Goal: Task Accomplishment & Management: Complete application form

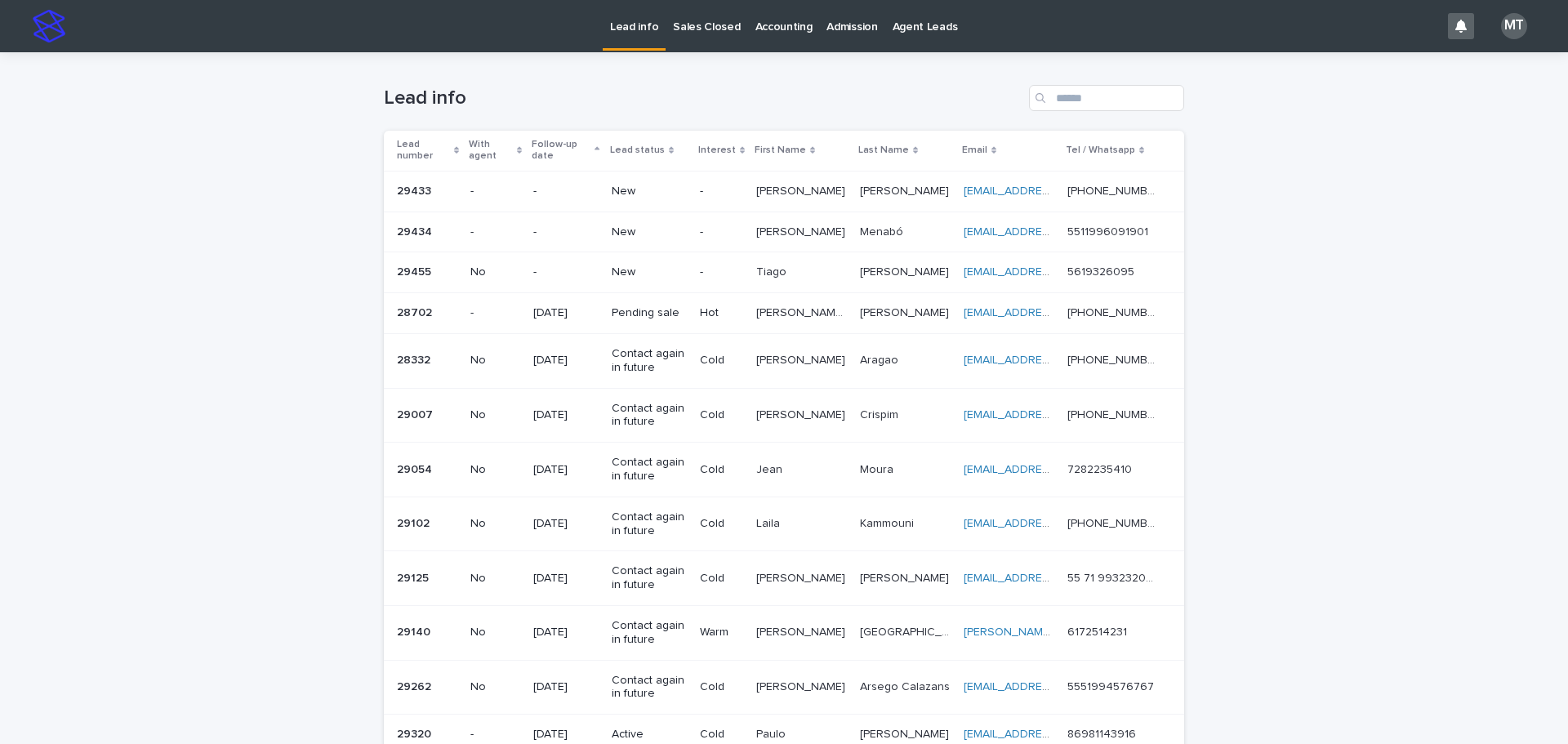
click at [783, 188] on p "[PERSON_NAME]" at bounding box center [802, 190] width 92 height 17
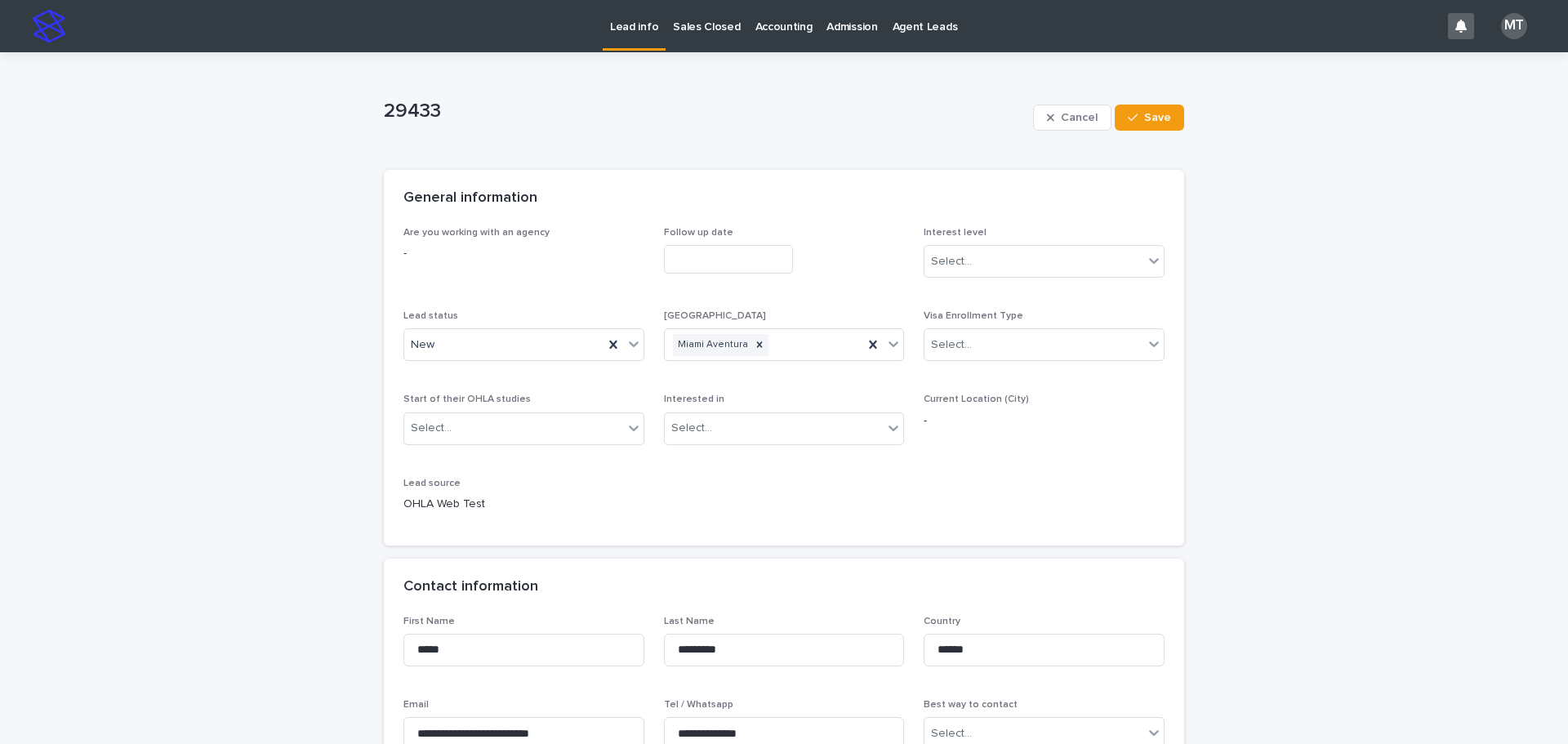
click at [739, 260] on input "text" at bounding box center [728, 259] width 129 height 29
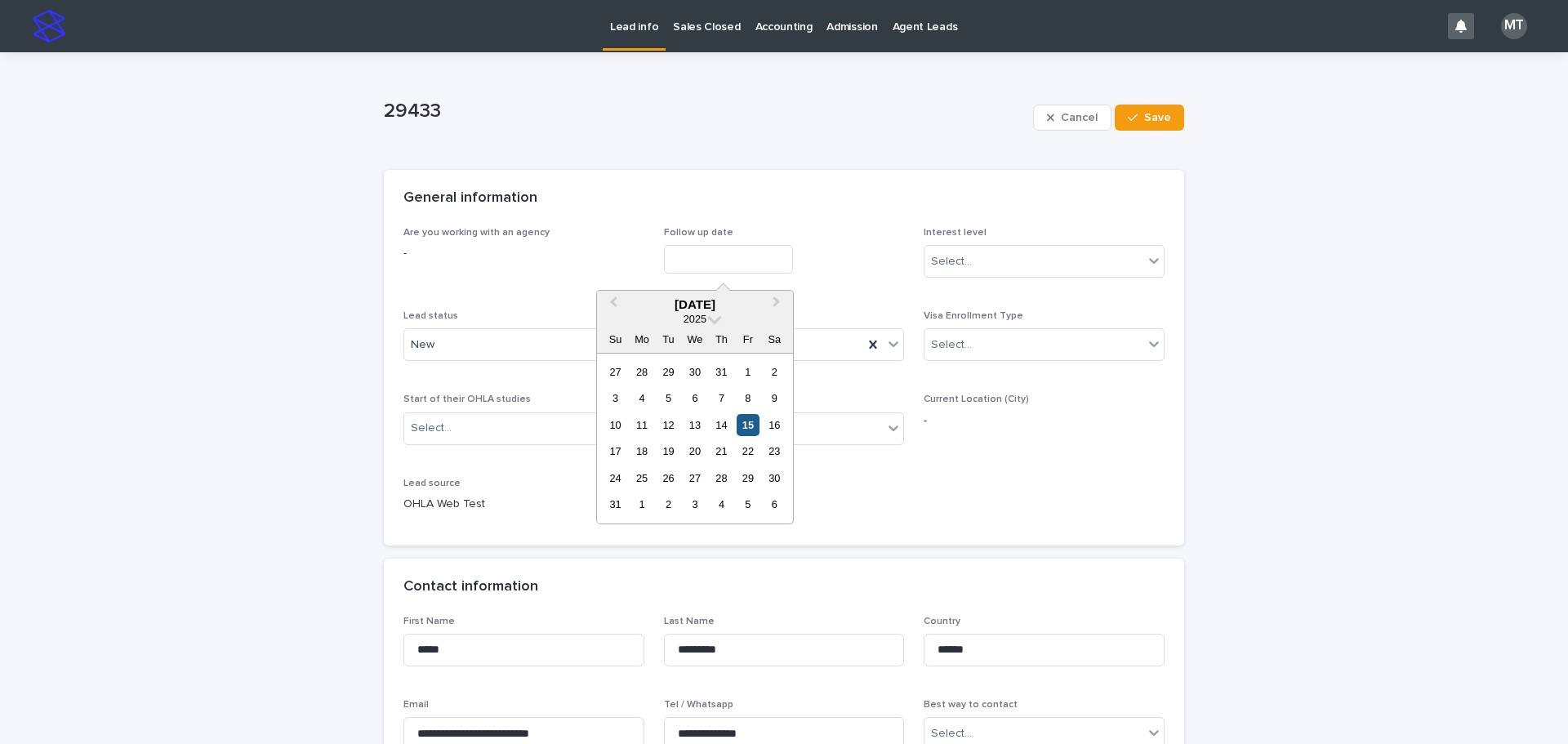
click at [750, 426] on div "15" at bounding box center [747, 425] width 22 height 22
type input "**********"
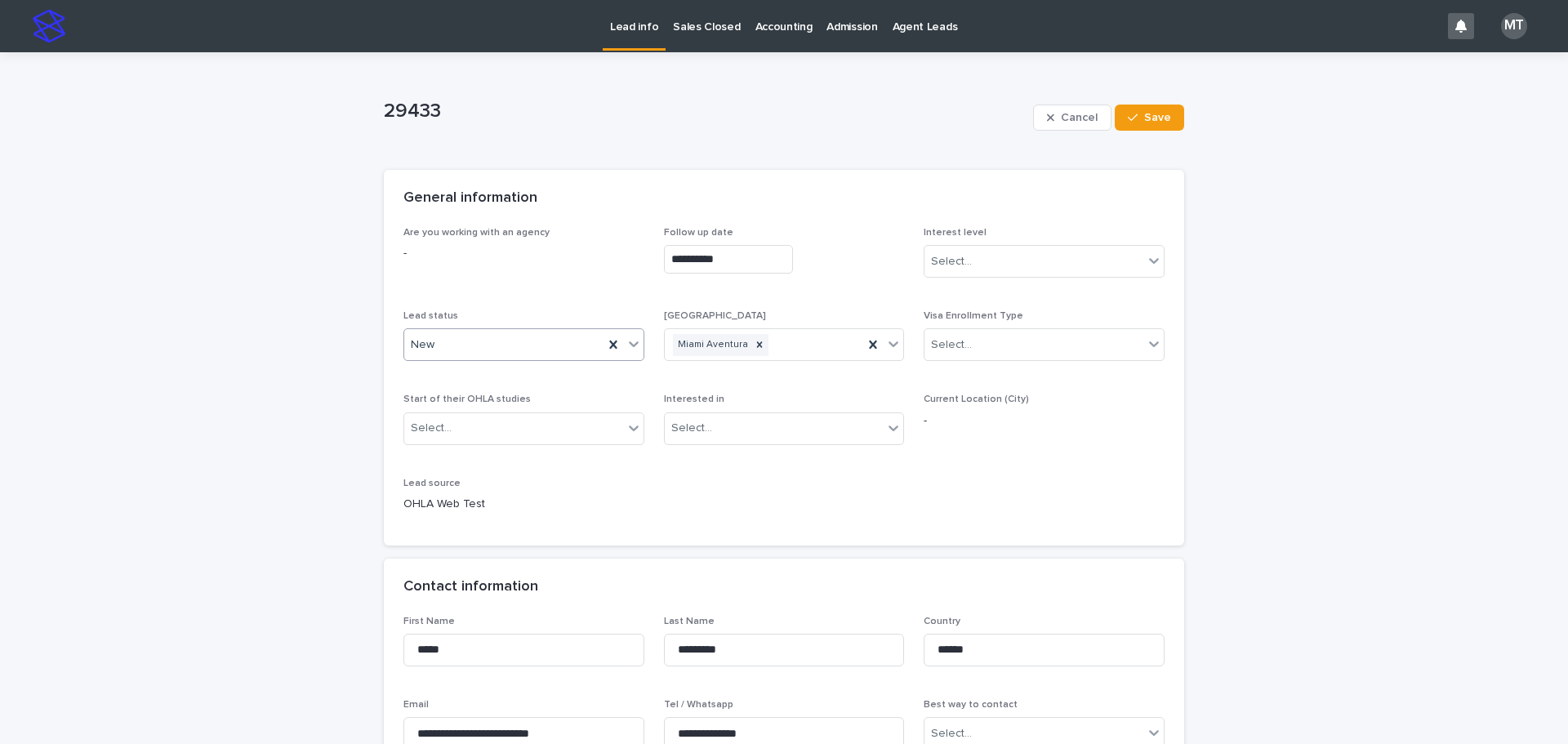
click at [458, 339] on div "New" at bounding box center [504, 345] width 200 height 27
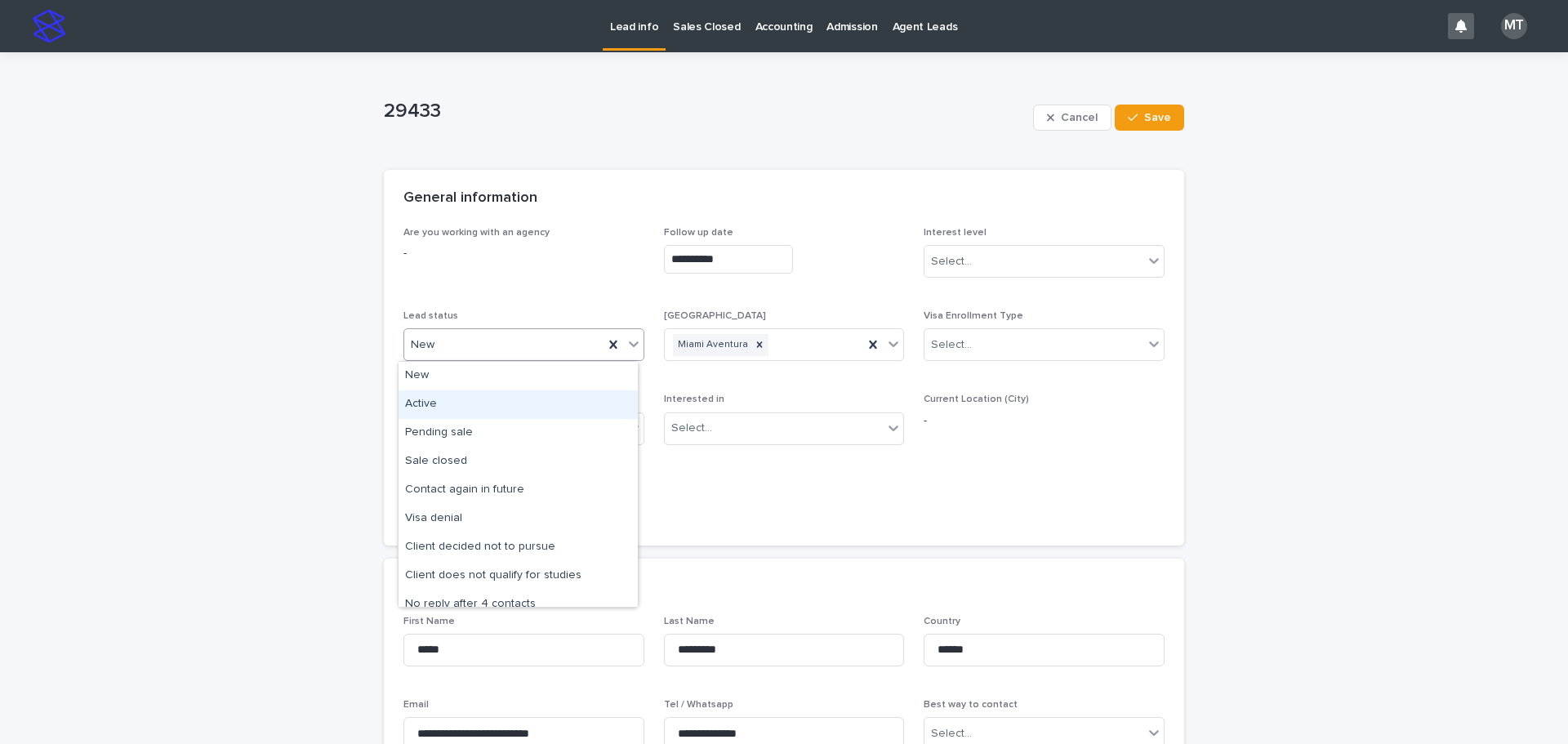
click at [435, 398] on div "Active" at bounding box center [518, 405] width 239 height 29
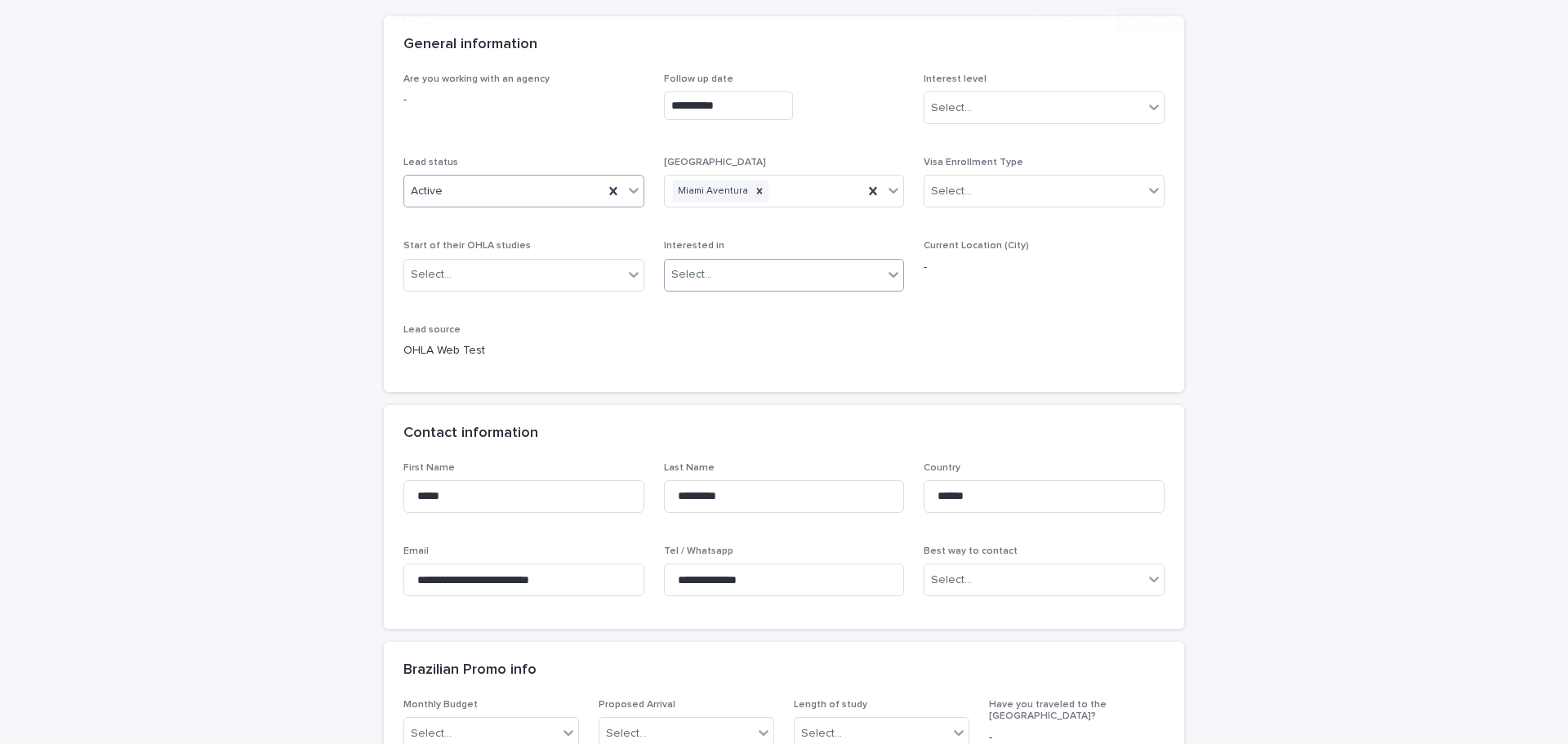
scroll to position [163, 0]
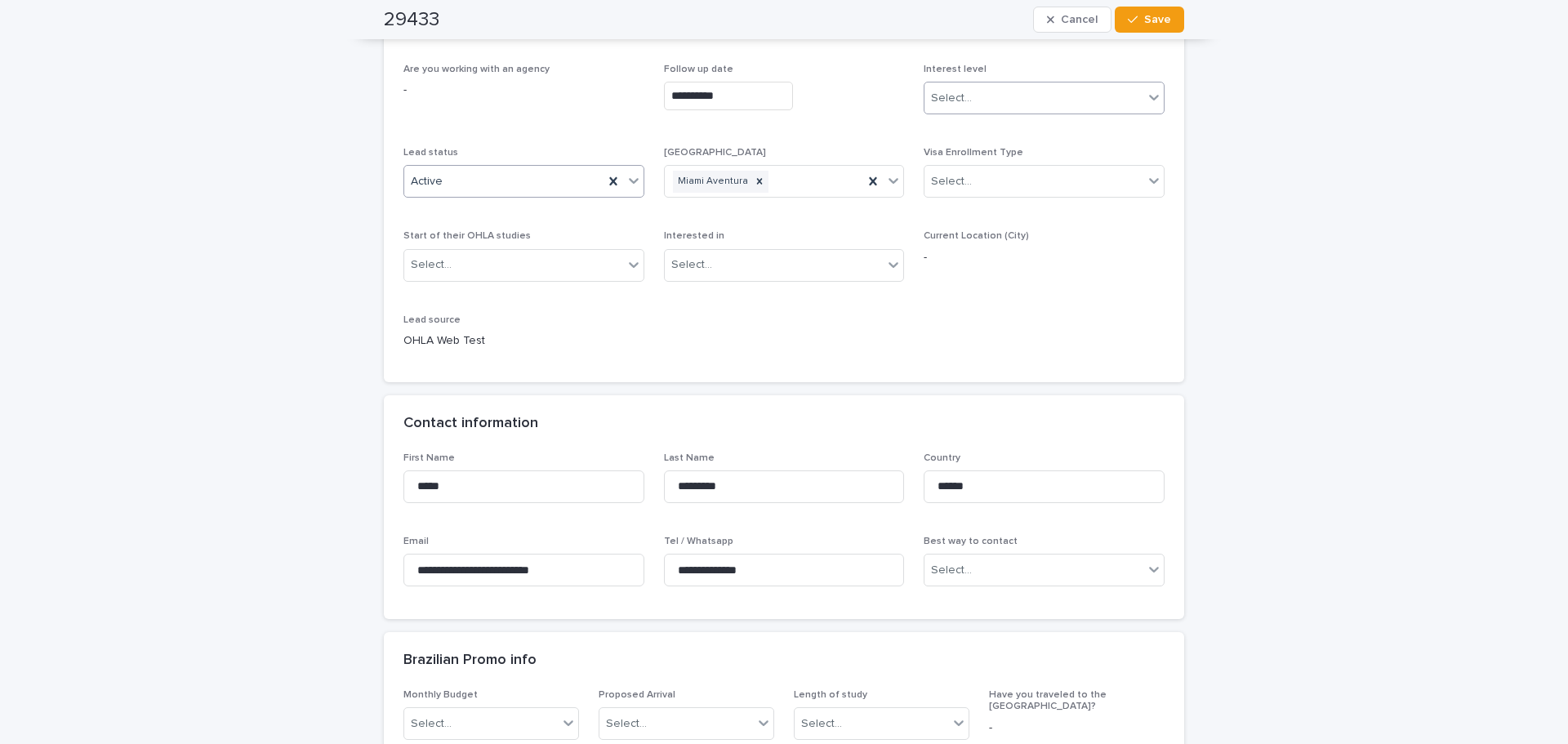
click at [1046, 99] on div "Select..." at bounding box center [1033, 98] width 219 height 27
click at [963, 183] on div "Cold" at bounding box center [1039, 187] width 239 height 29
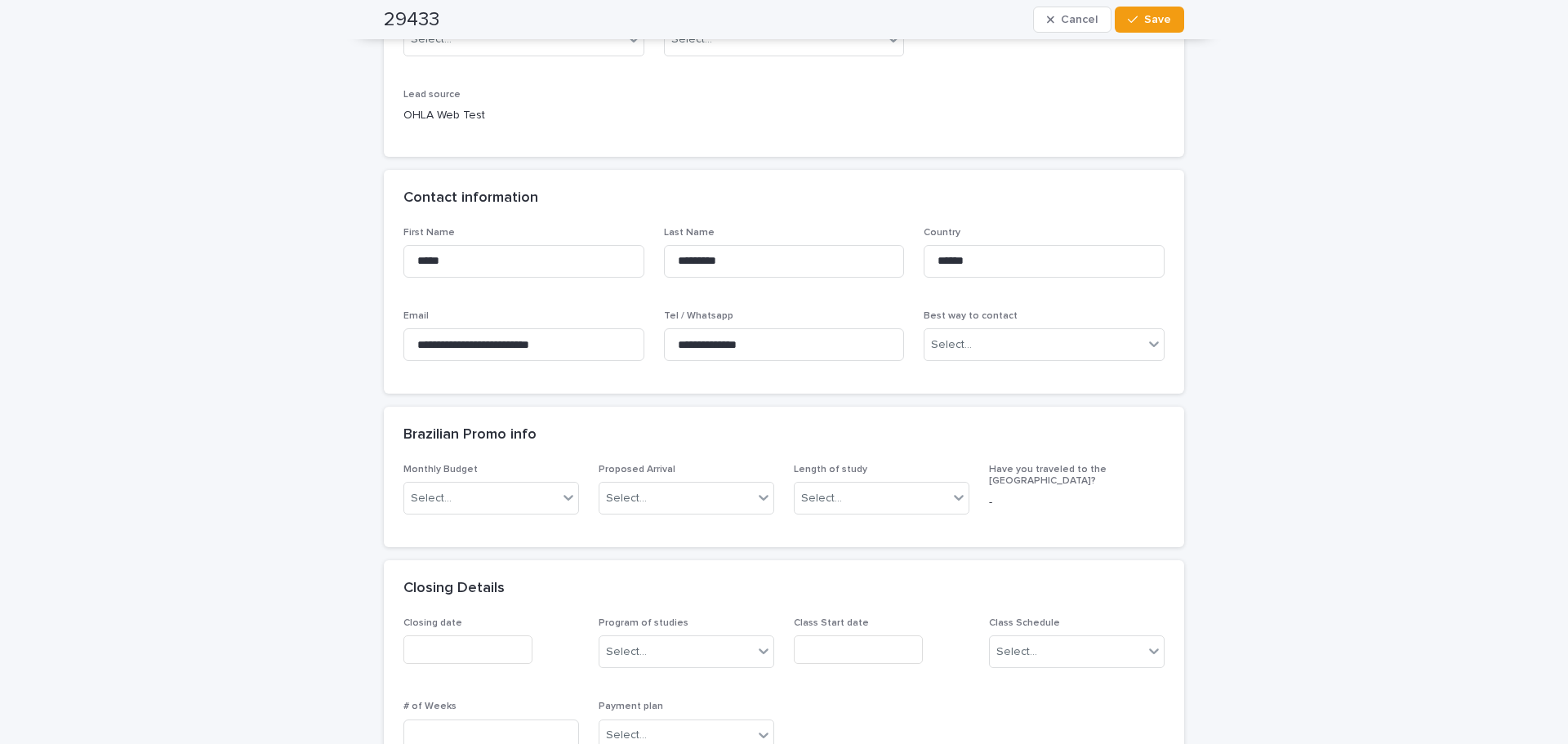
scroll to position [408, 0]
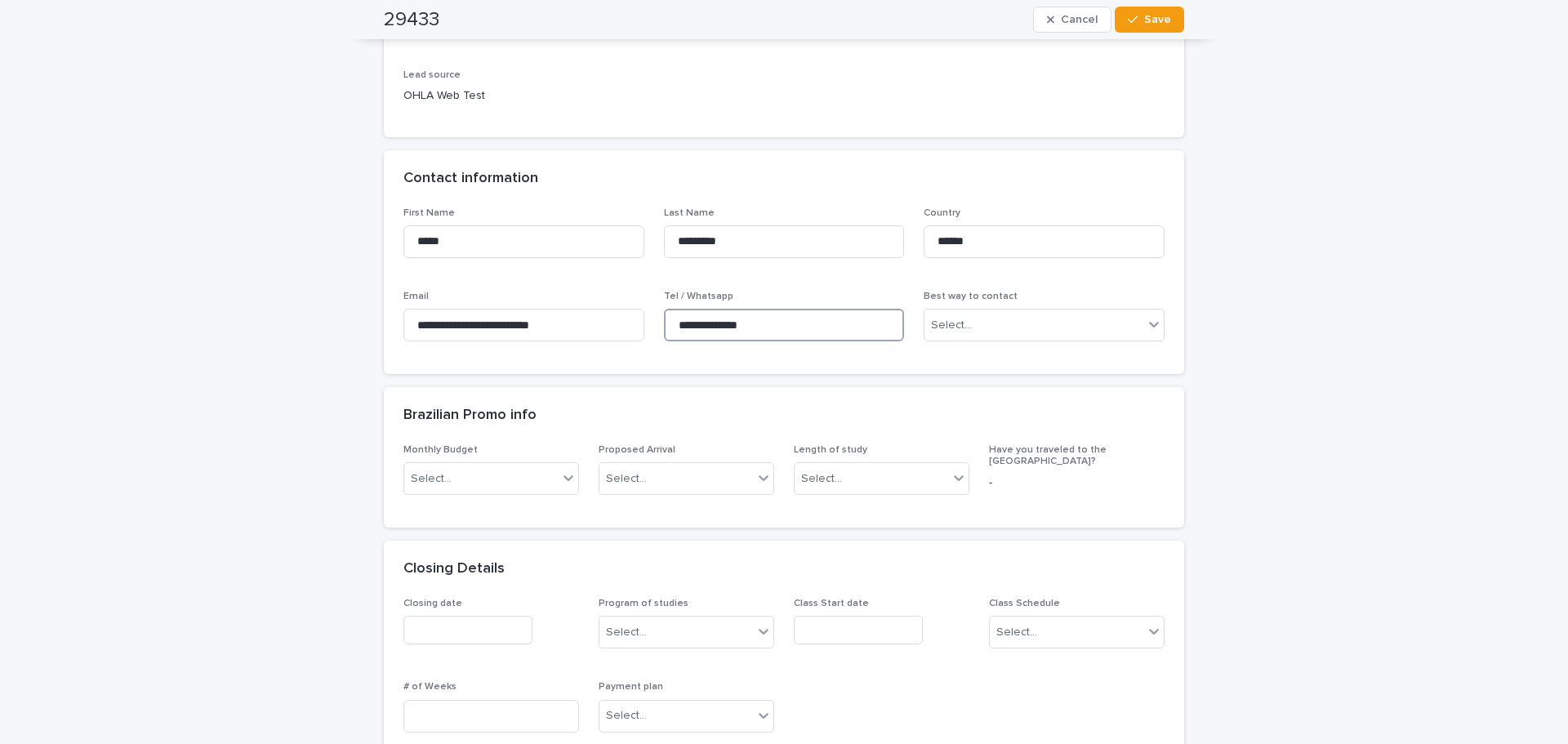
drag, startPoint x: 782, startPoint y: 332, endPoint x: 659, endPoint y: 312, distance: 124.6
click at [664, 312] on input "**********" at bounding box center [784, 326] width 241 height 33
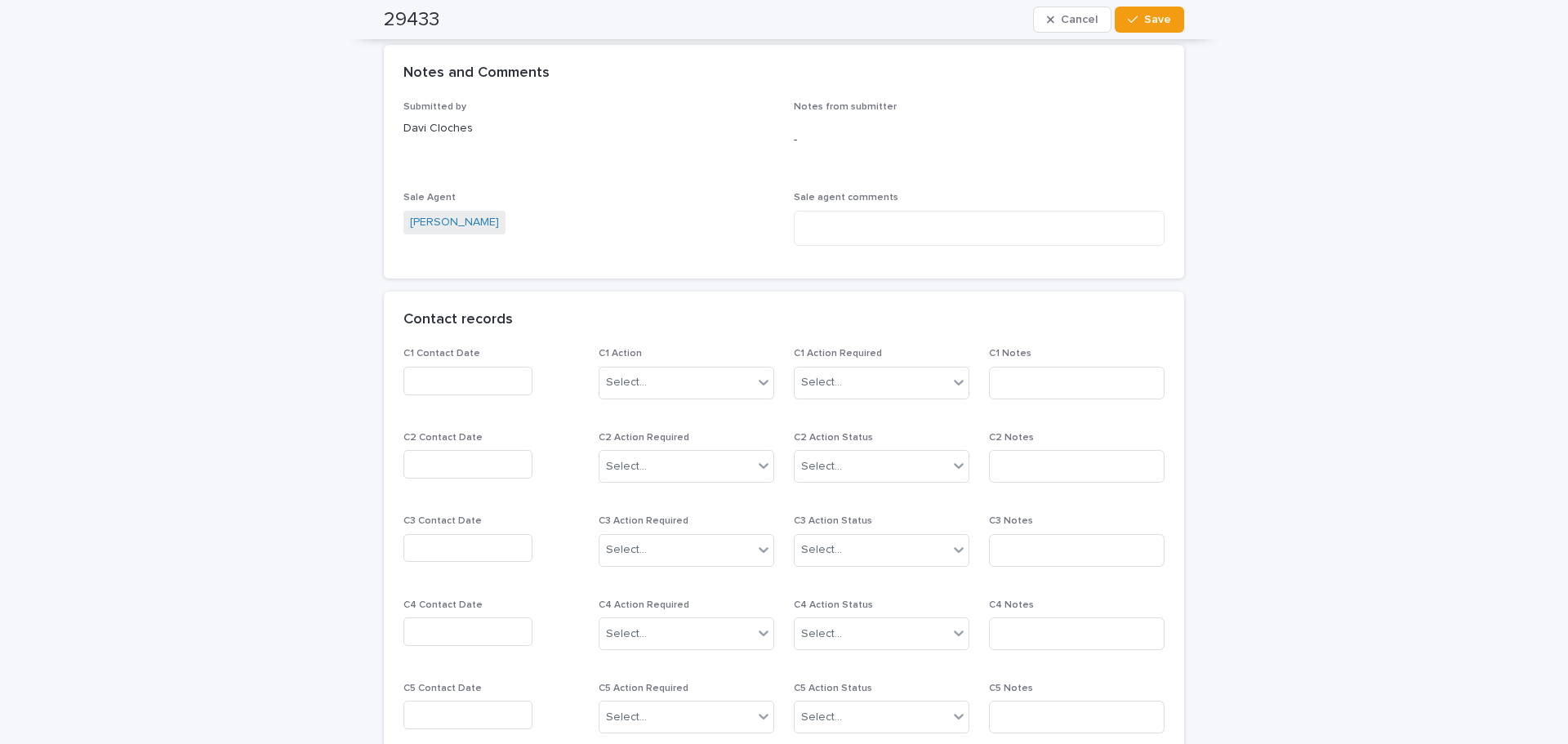
scroll to position [1143, 0]
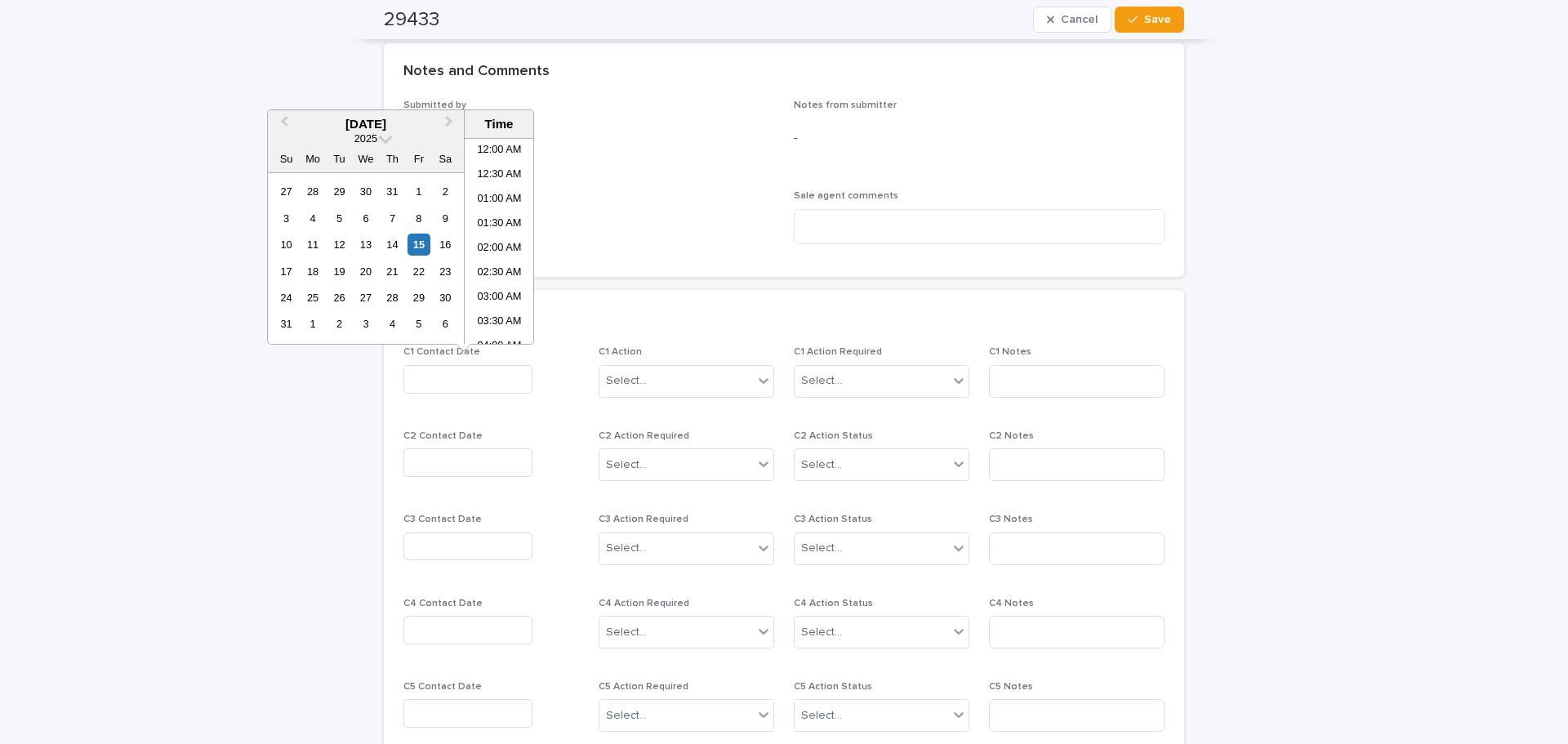
click at [500, 380] on input "text" at bounding box center [468, 379] width 129 height 29
click at [482, 242] on li "09:30 AM" at bounding box center [499, 240] width 69 height 24
type input "**********"
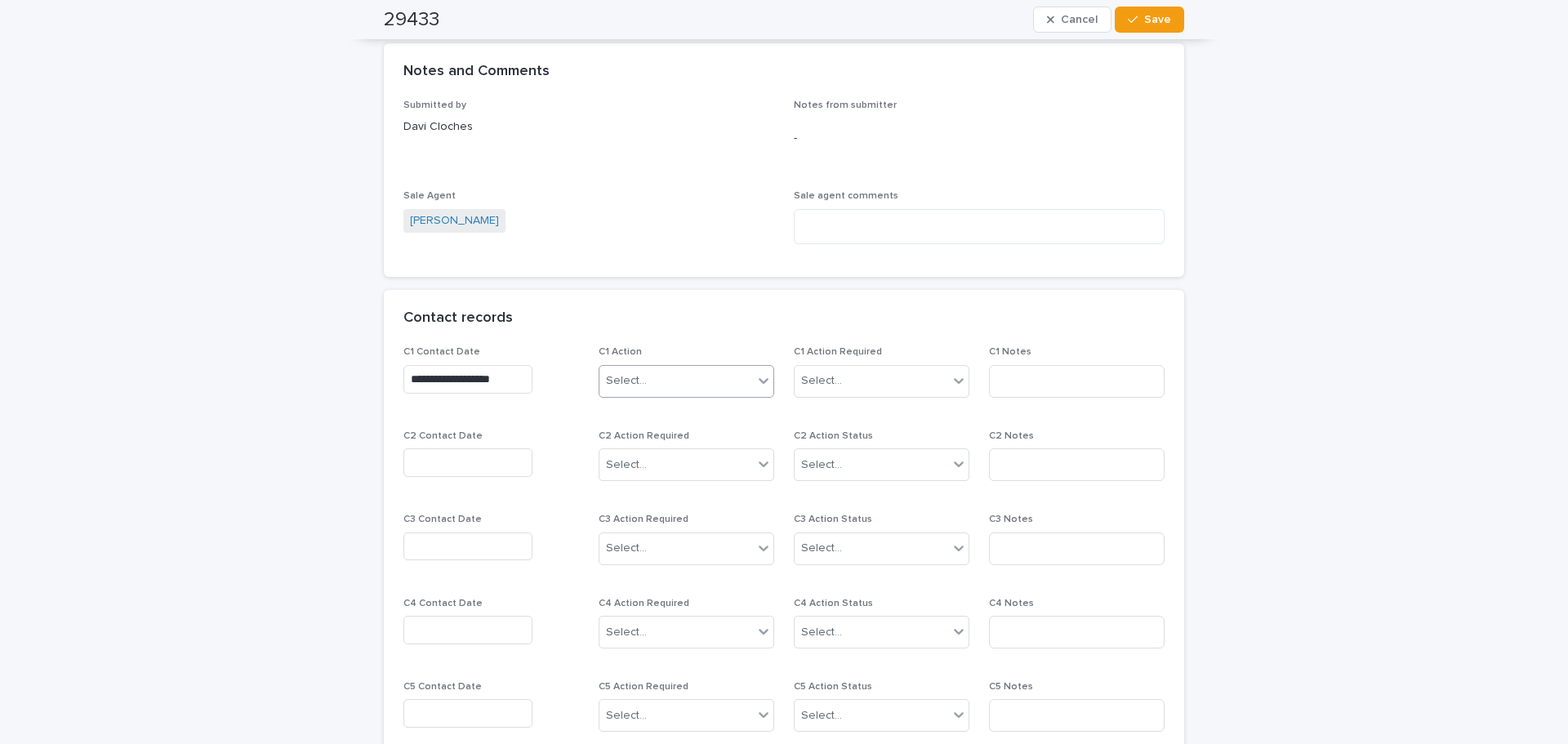
click at [670, 377] on div "Select..." at bounding box center [676, 380] width 154 height 27
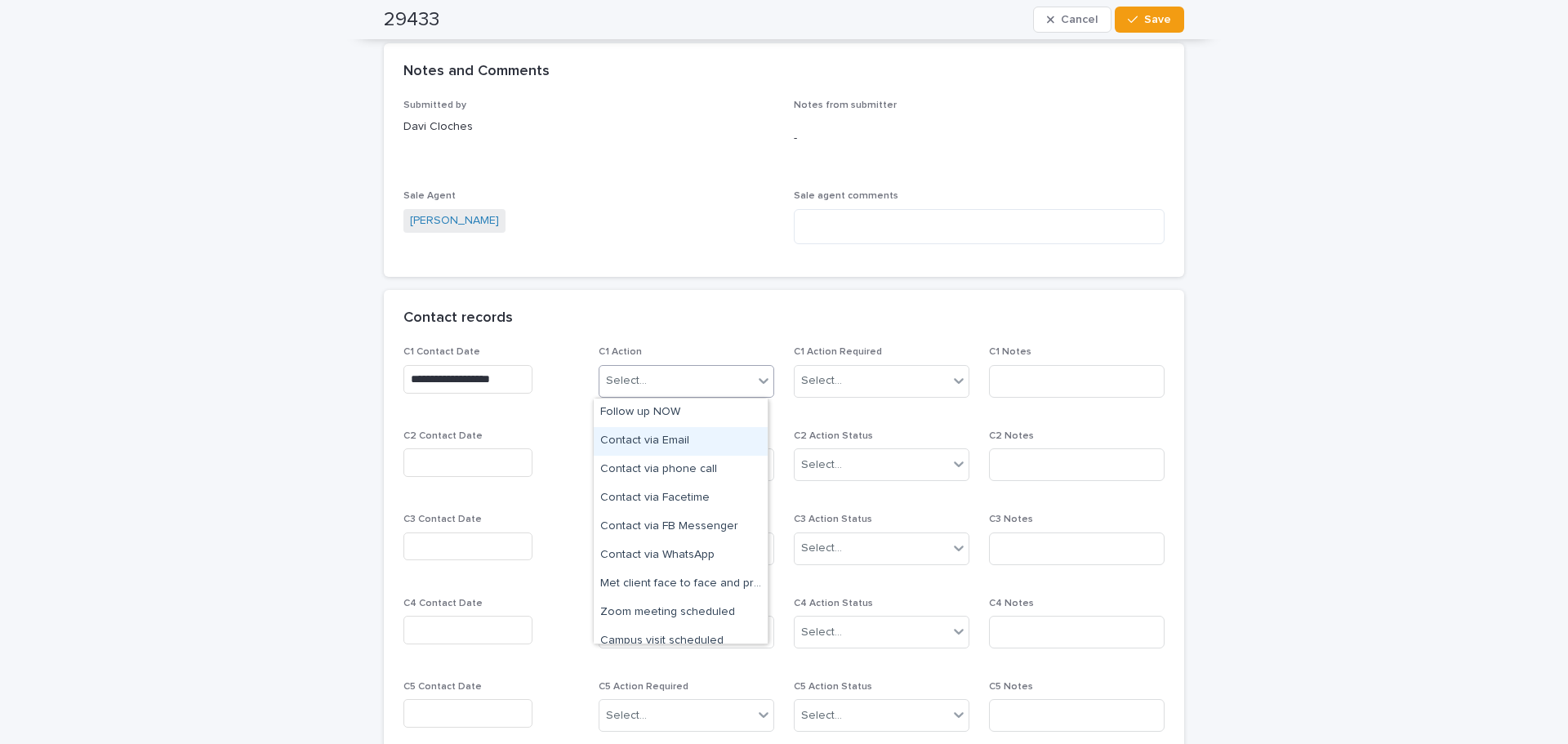
drag, startPoint x: 677, startPoint y: 422, endPoint x: 676, endPoint y: 438, distance: 16.0
click at [676, 438] on div "Contact via Email" at bounding box center [680, 441] width 174 height 29
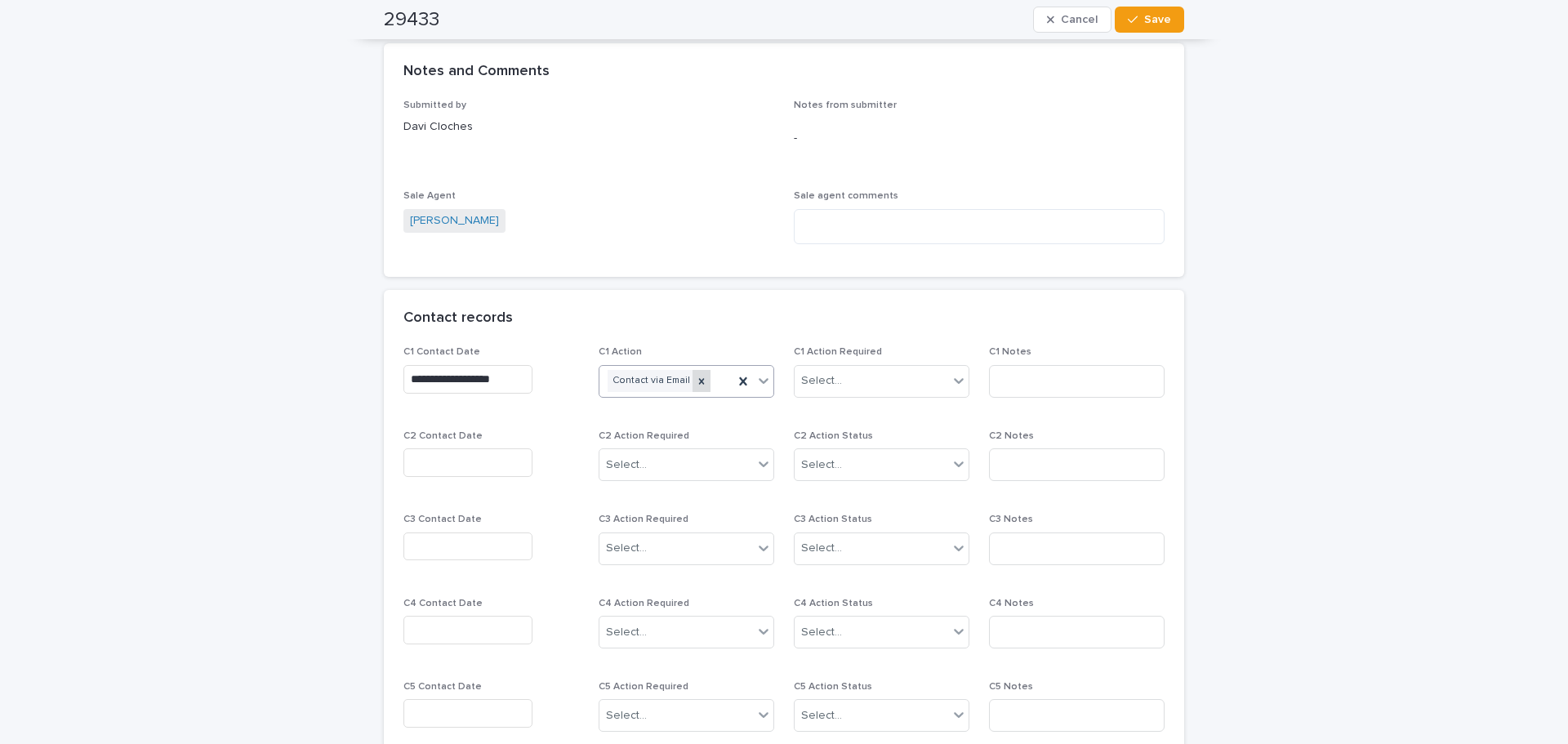
click at [696, 378] on icon at bounding box center [701, 381] width 11 height 11
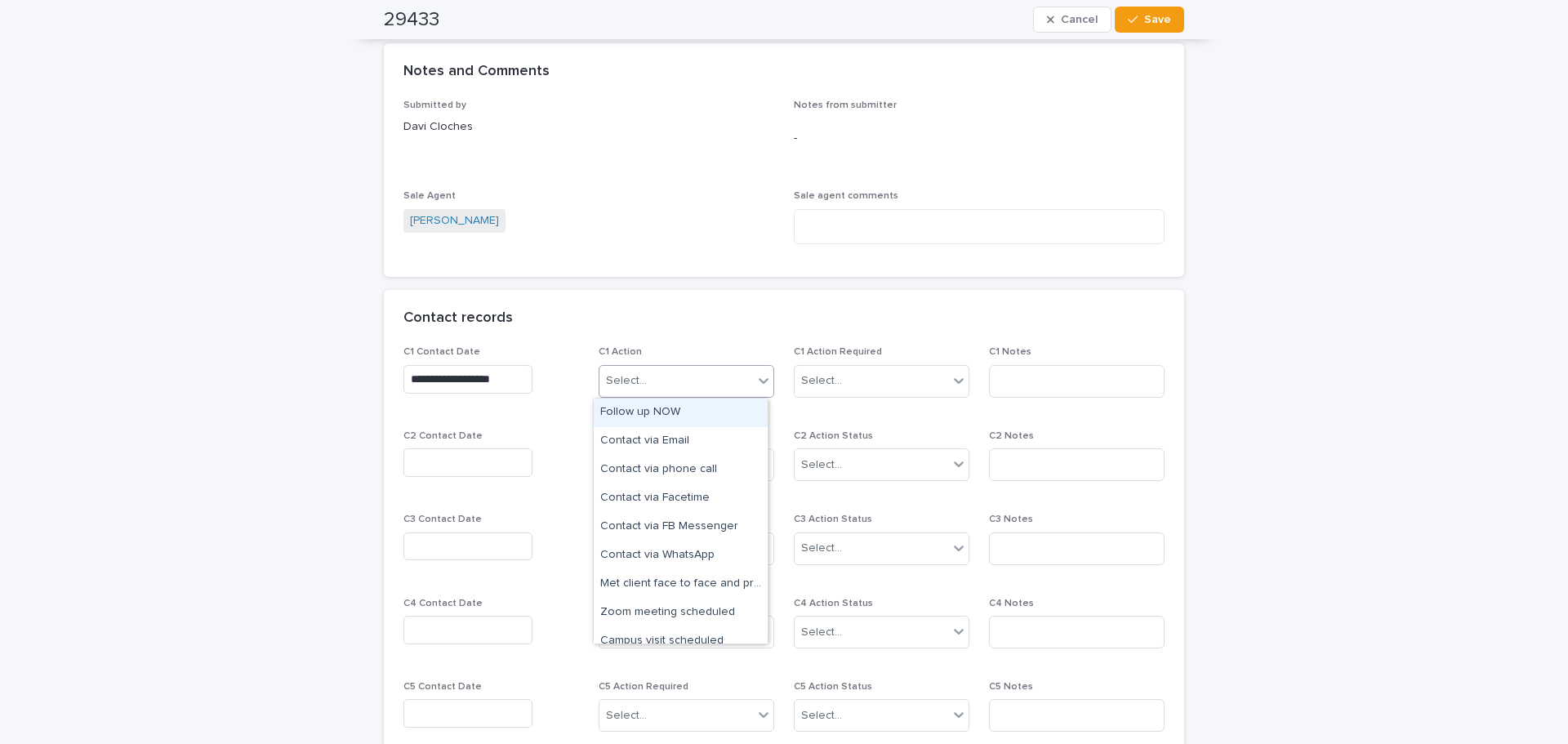
click at [686, 380] on div "Select..." at bounding box center [676, 380] width 154 height 27
click at [680, 553] on div "Contact via WhatsApp" at bounding box center [680, 556] width 174 height 29
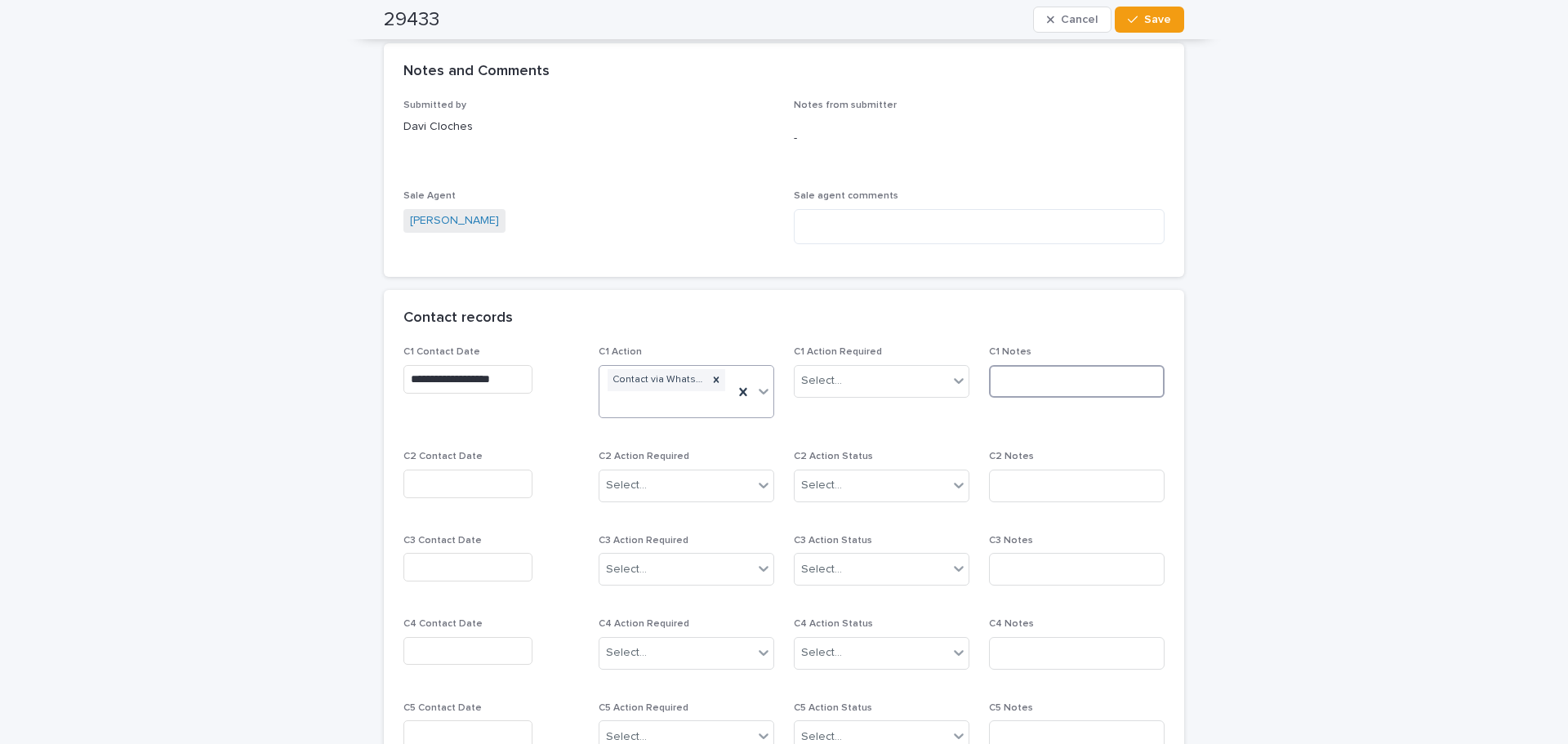
click at [1016, 388] on input at bounding box center [1076, 382] width 175 height 33
type input "*****"
click at [906, 380] on div "Select..." at bounding box center [871, 380] width 154 height 27
click at [843, 436] on div "Completed" at bounding box center [876, 441] width 174 height 29
click at [1153, 17] on span "Save" at bounding box center [1157, 19] width 27 height 11
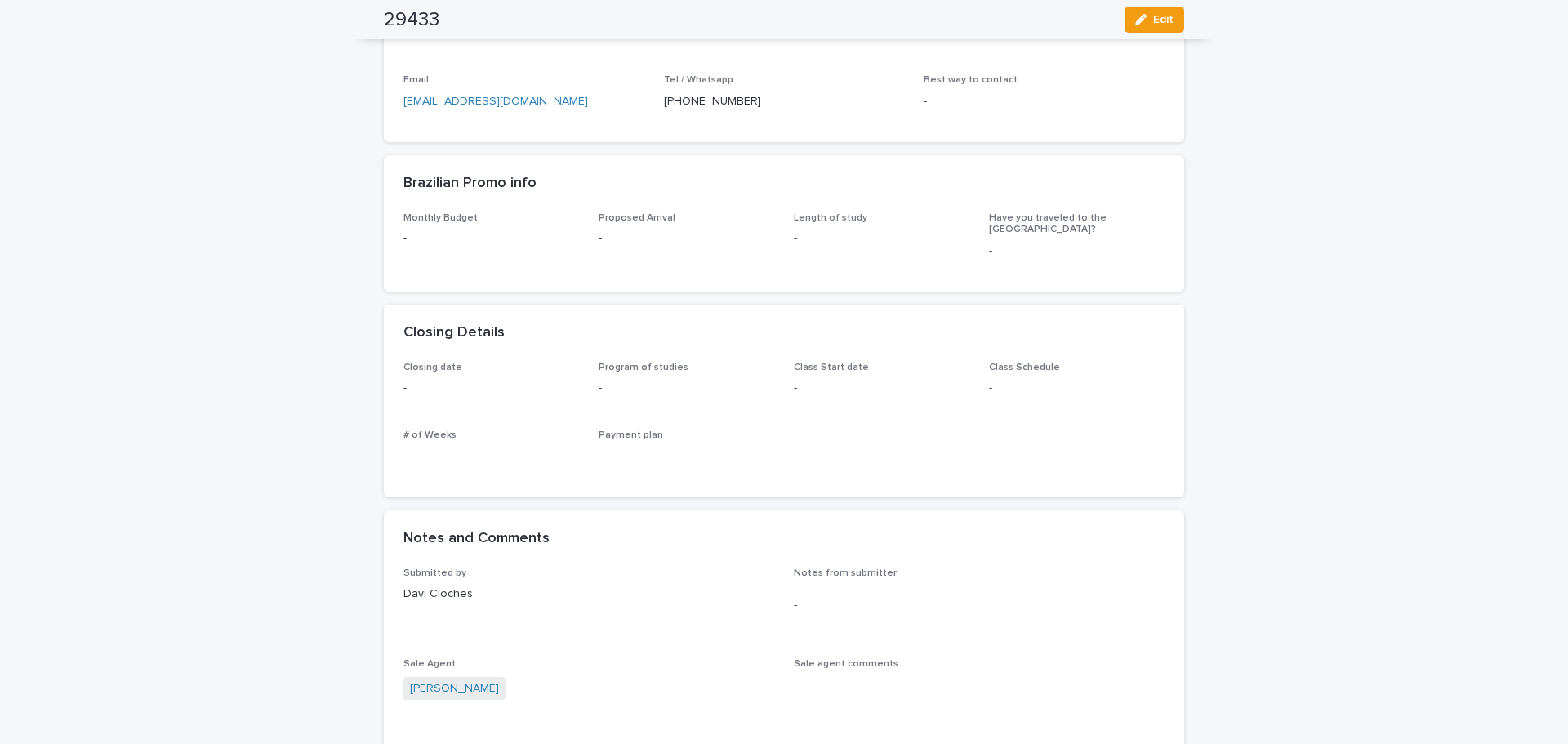
scroll to position [0, 0]
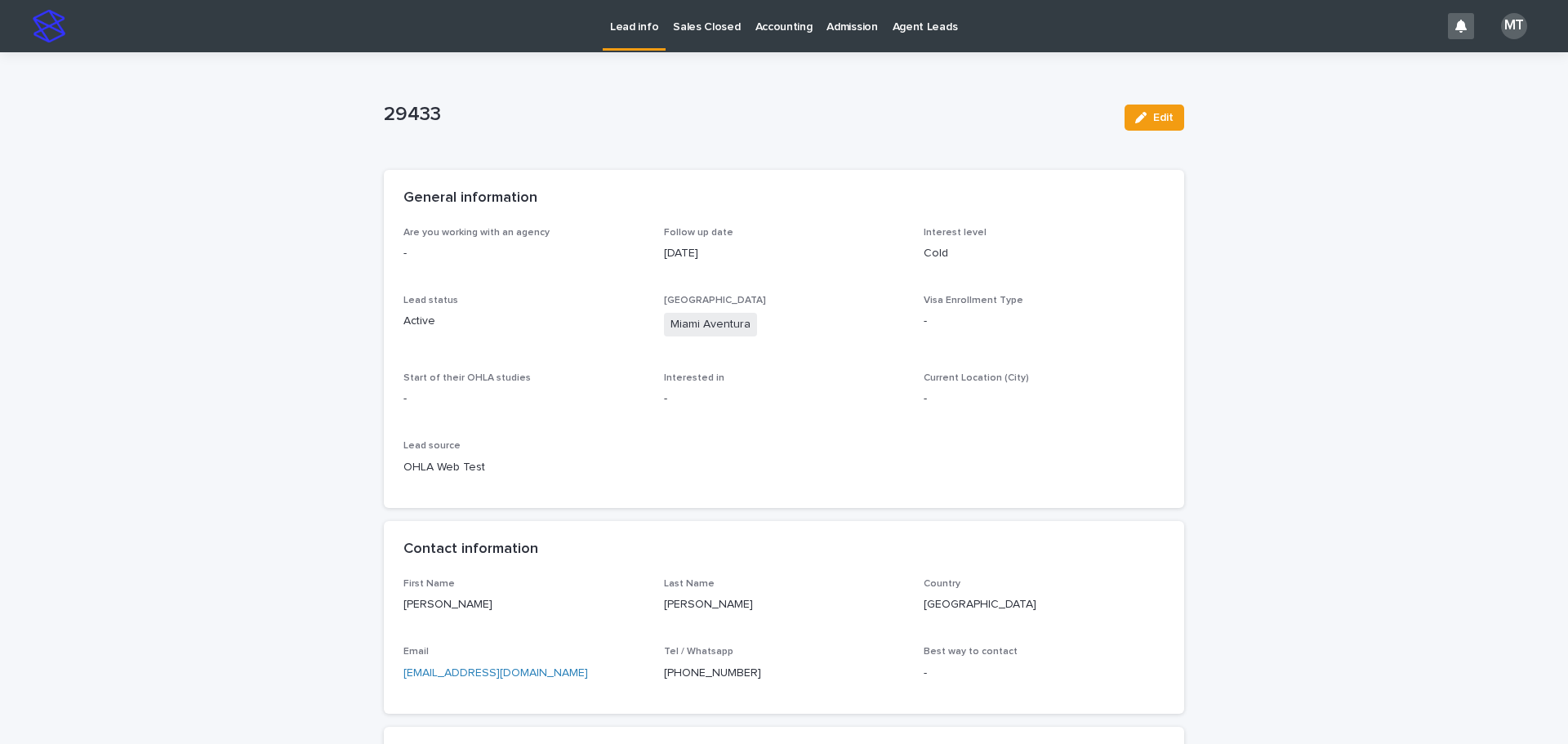
click at [633, 24] on p "Lead info" at bounding box center [634, 17] width 49 height 35
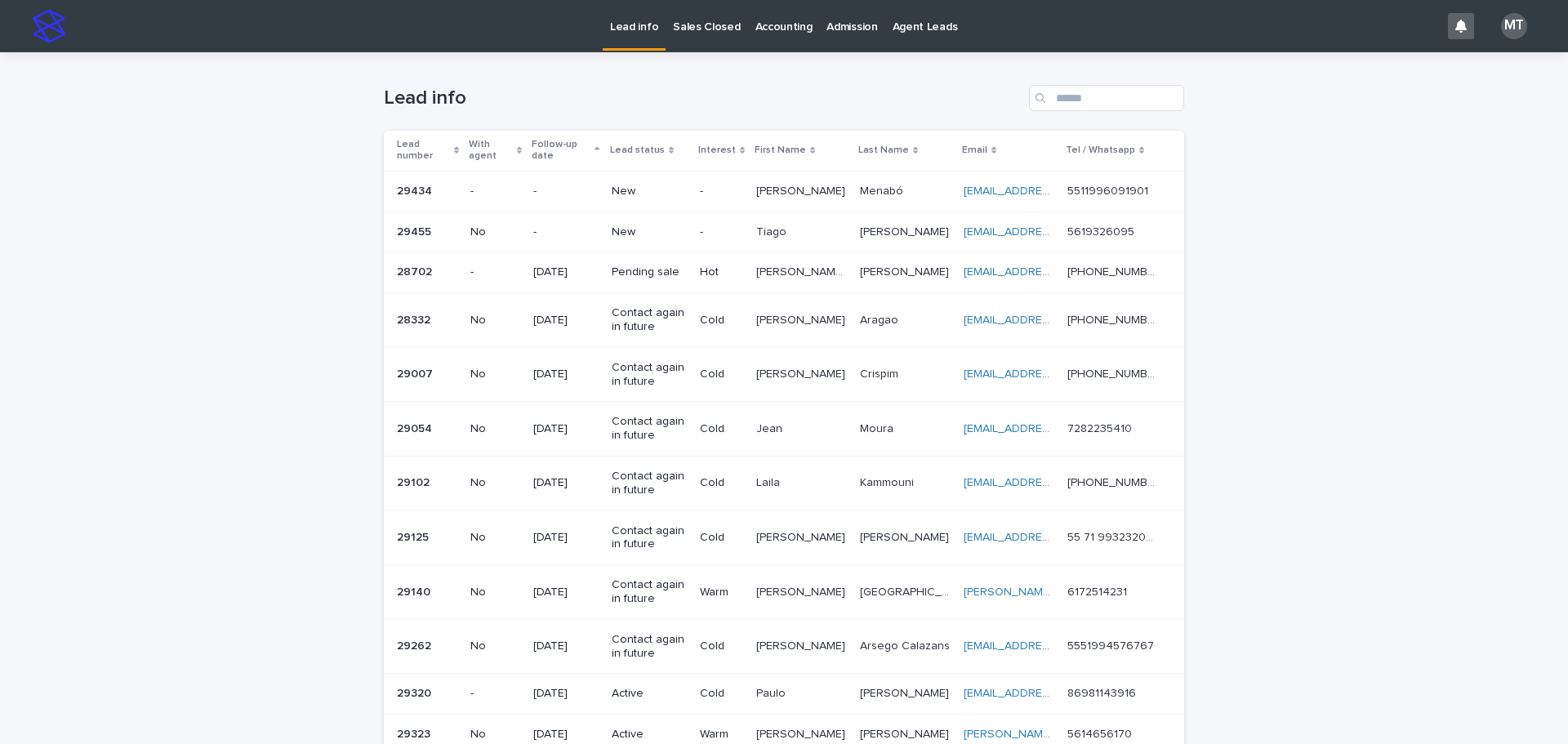
click at [756, 235] on td "[PERSON_NAME]" at bounding box center [801, 232] width 103 height 41
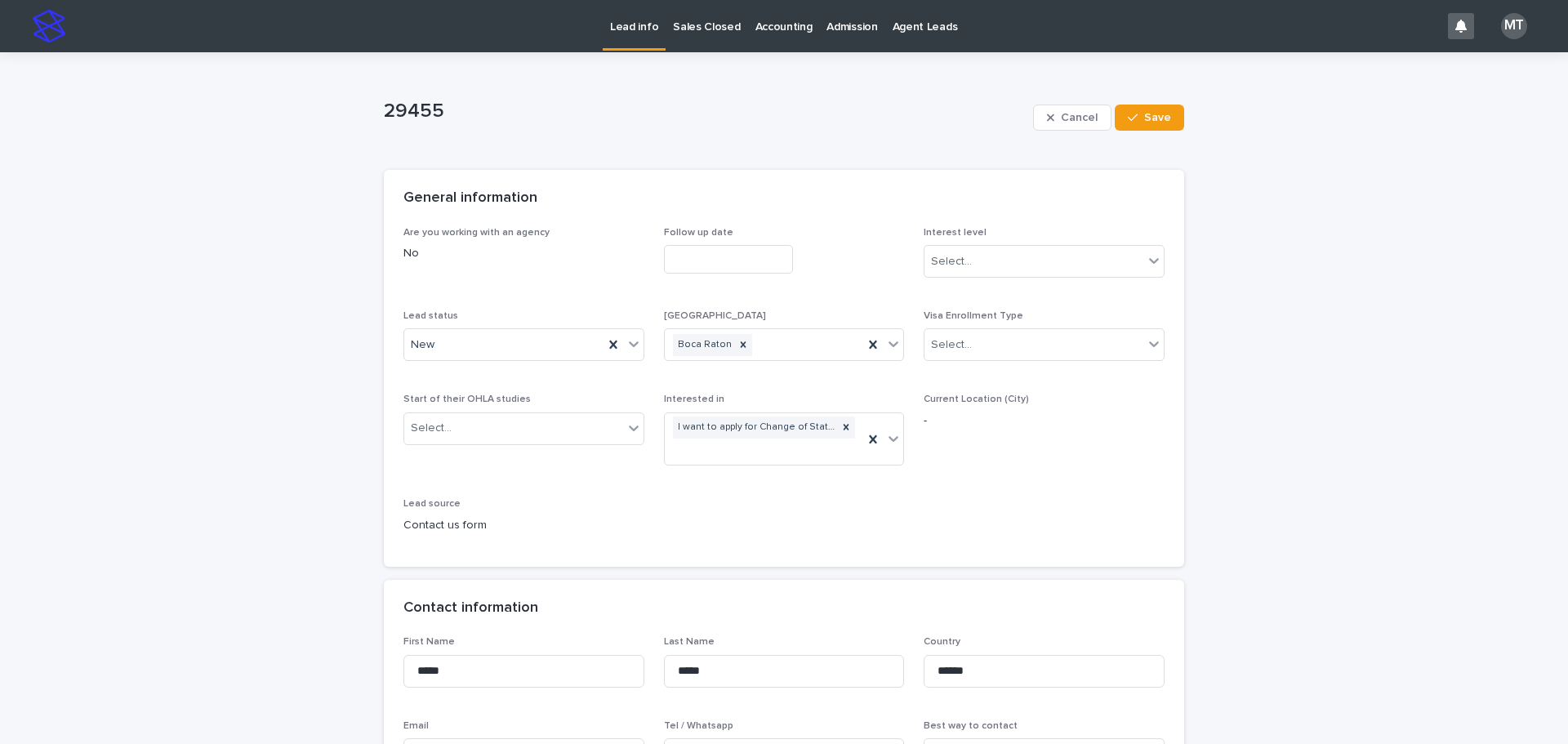
click at [729, 254] on input "text" at bounding box center [728, 259] width 129 height 29
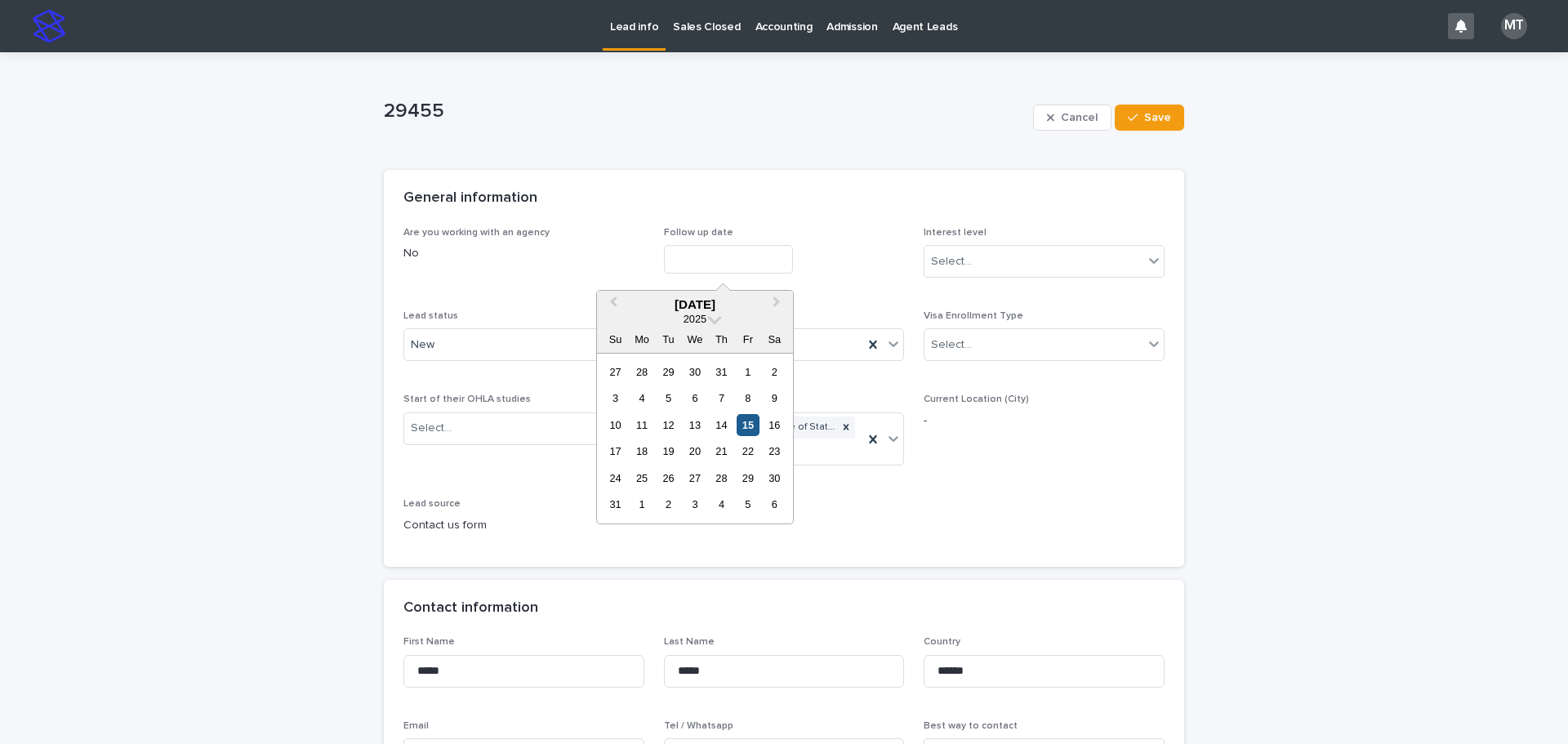
drag, startPoint x: 746, startPoint y: 427, endPoint x: 933, endPoint y: 297, distance: 227.7
click at [753, 425] on div "15" at bounding box center [747, 425] width 22 height 22
type input "**********"
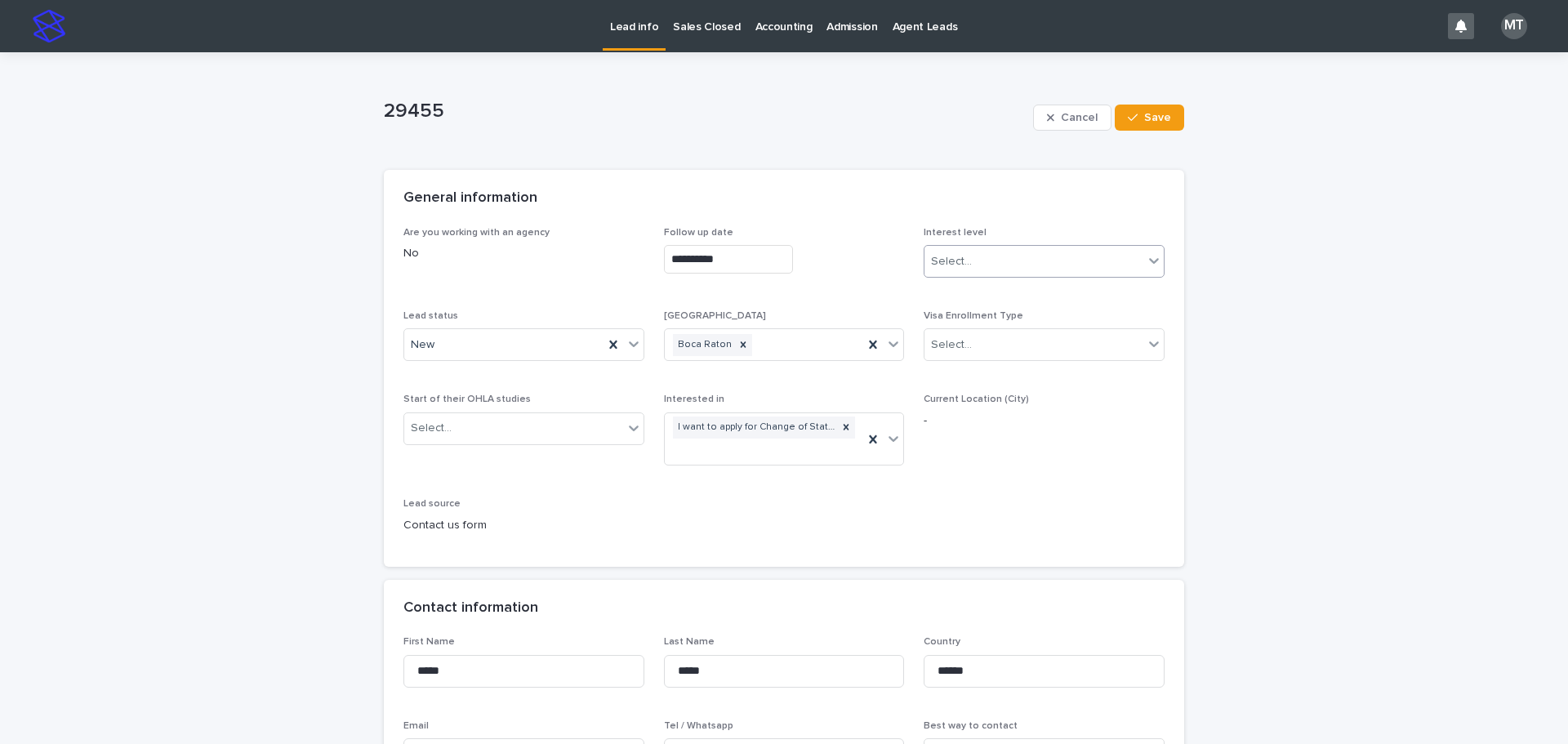
click at [948, 262] on div "Select..." at bounding box center [951, 262] width 41 height 17
click at [938, 352] on div "Cold" at bounding box center [1039, 350] width 239 height 29
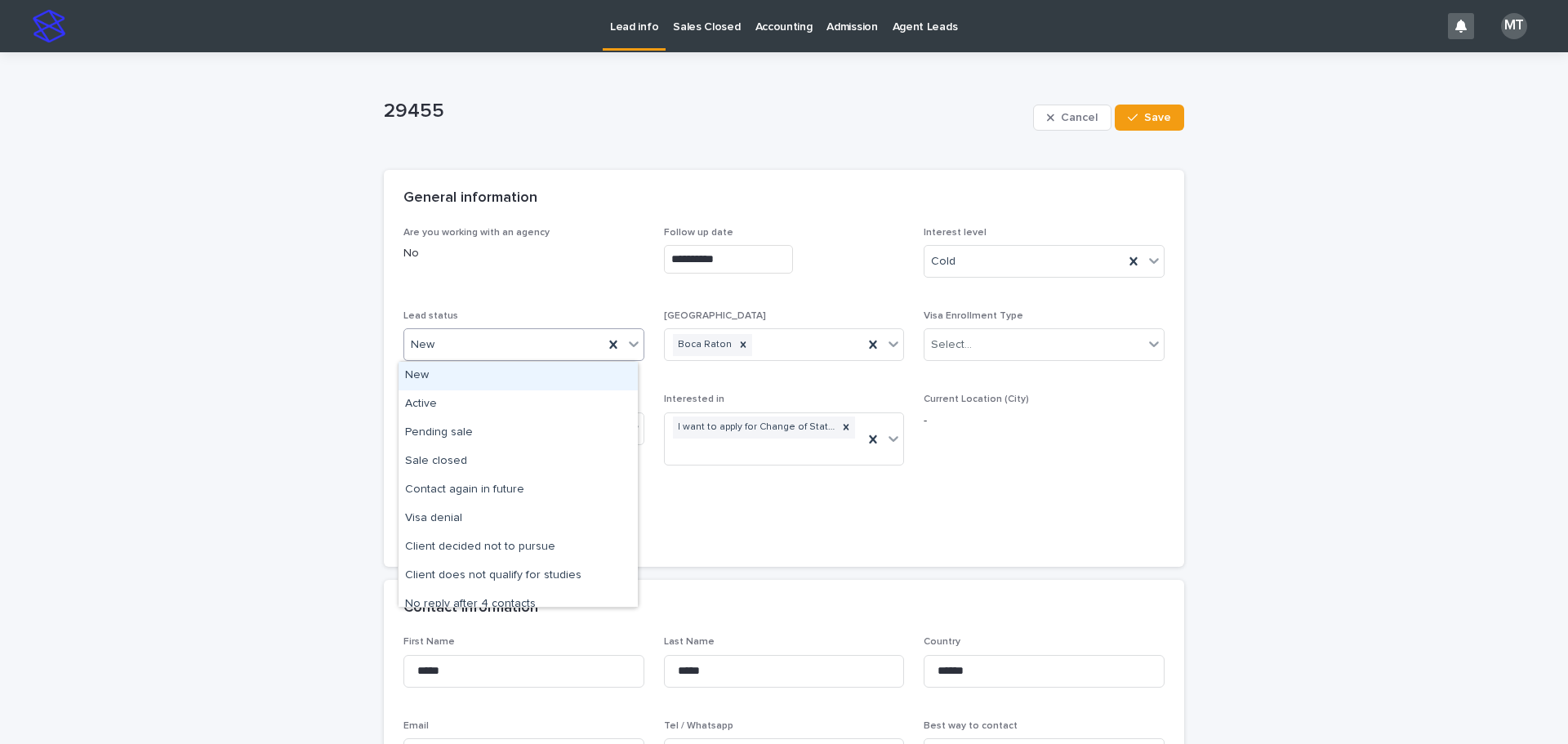
click at [459, 350] on div "New" at bounding box center [504, 345] width 200 height 27
click at [456, 406] on div "Active" at bounding box center [518, 405] width 239 height 29
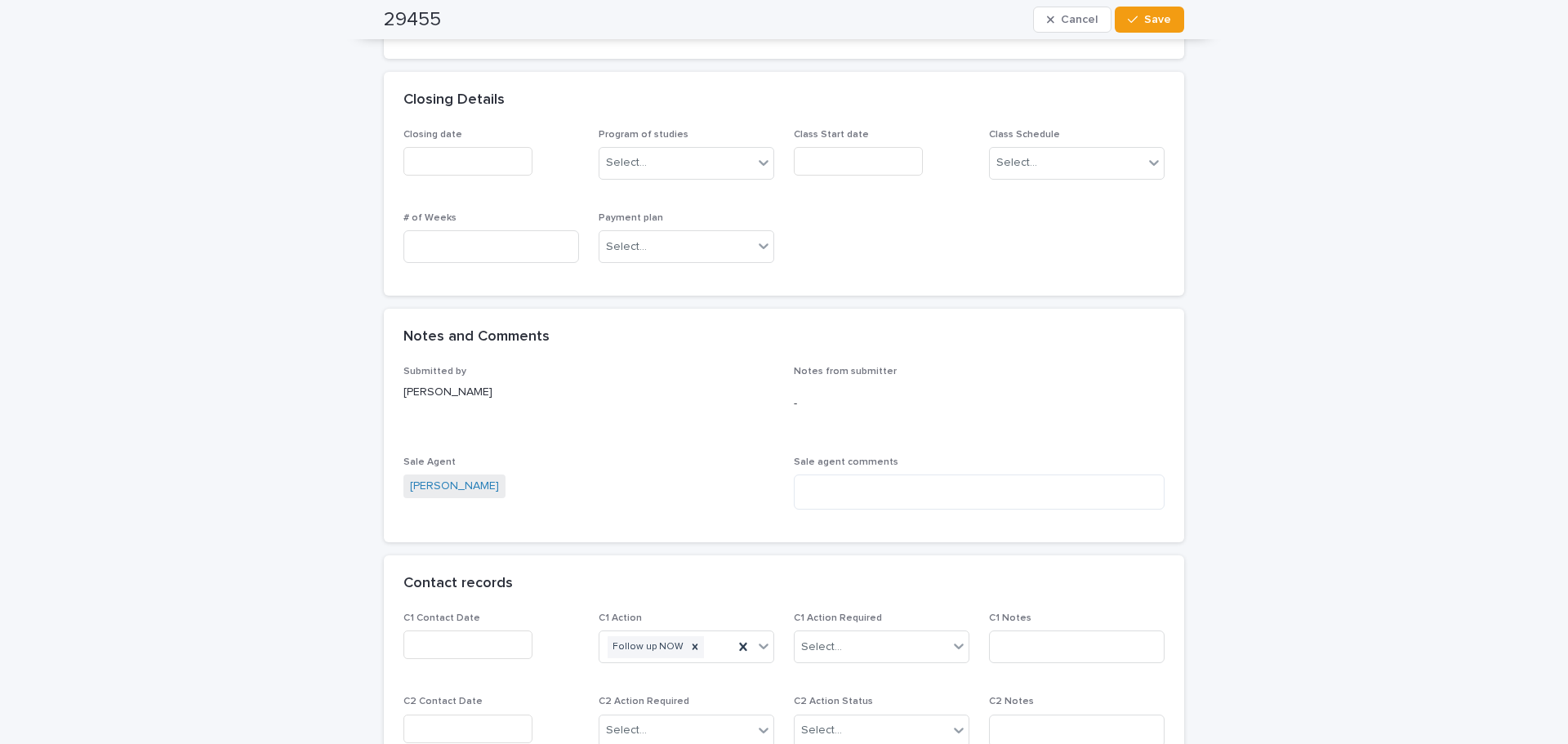
scroll to position [1062, 0]
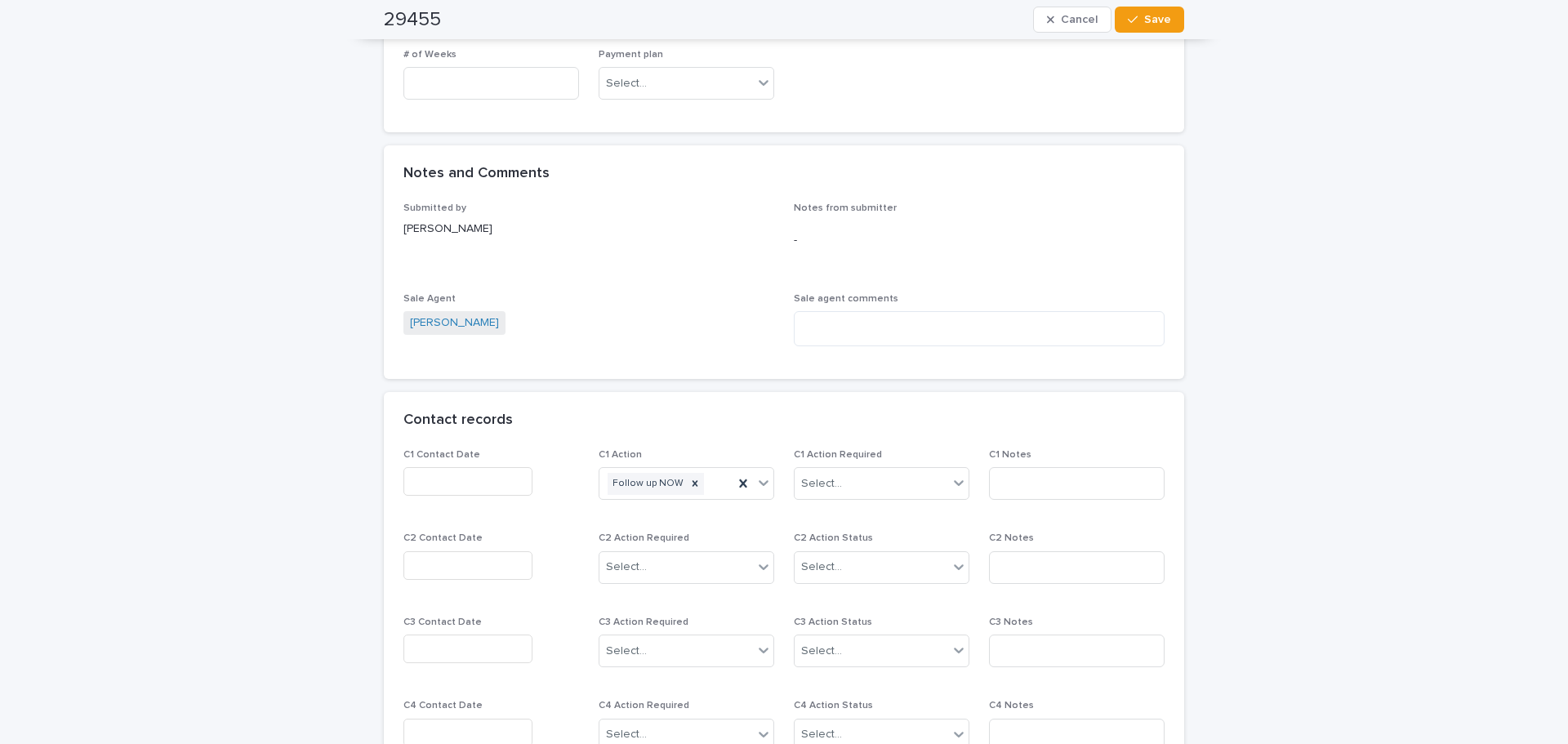
click at [417, 490] on input "text" at bounding box center [468, 481] width 129 height 29
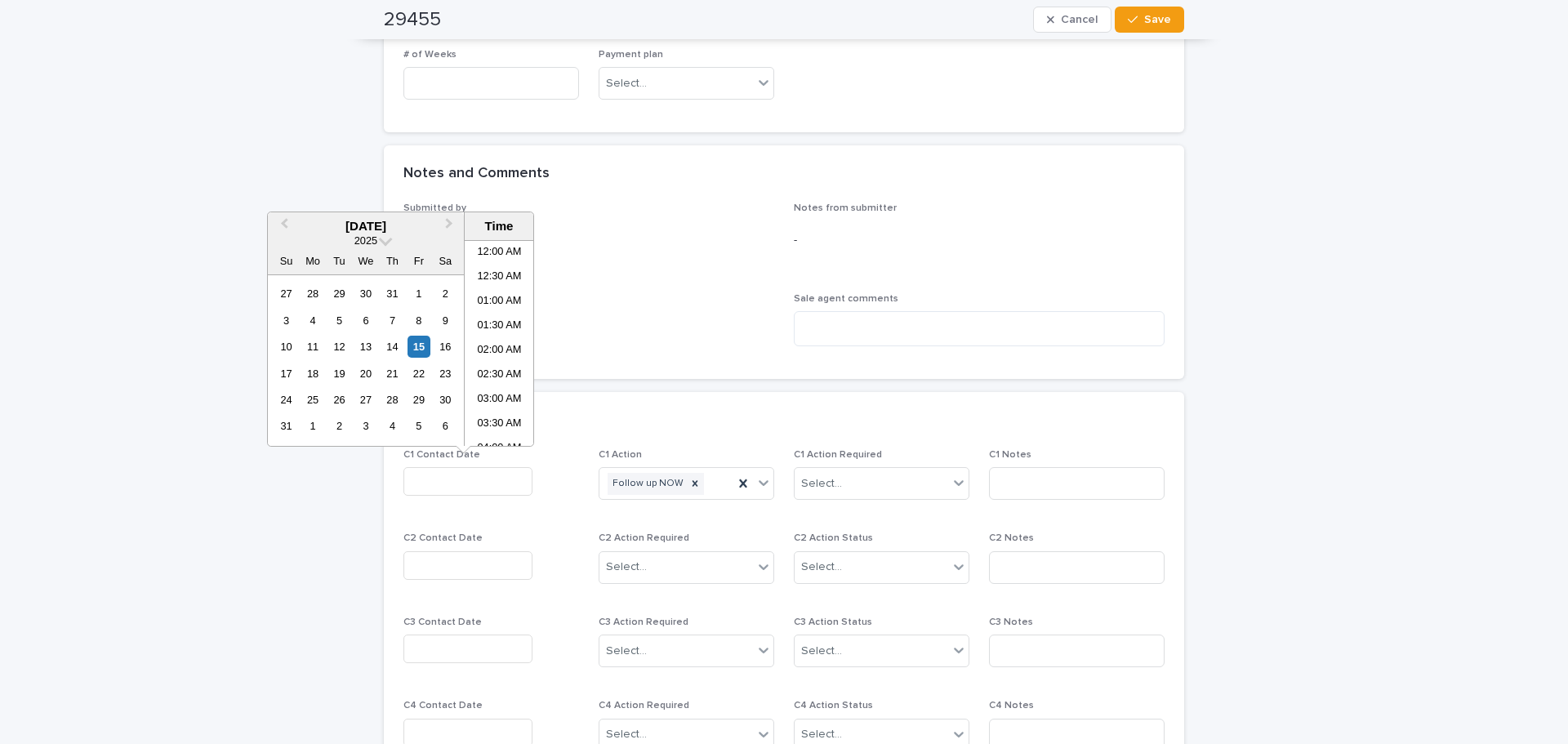
scroll to position [376, 0]
click at [492, 335] on li "09:30 AM" at bounding box center [499, 343] width 69 height 24
type input "**********"
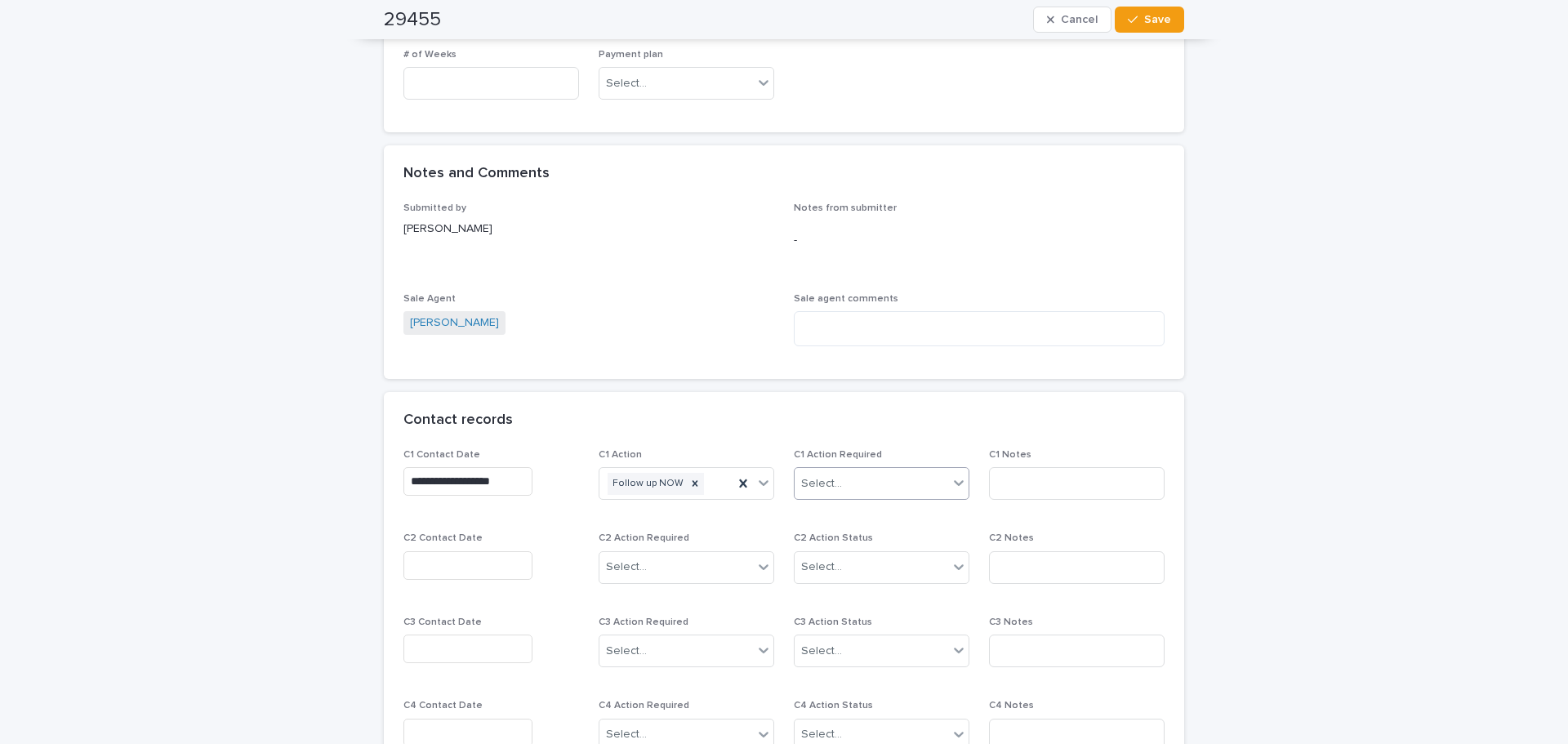
click at [817, 481] on div "Select..." at bounding box center [821, 484] width 41 height 17
drag, startPoint x: 828, startPoint y: 529, endPoint x: 968, endPoint y: 532, distance: 140.0
click at [836, 545] on div "Completed" at bounding box center [876, 543] width 174 height 29
click at [1031, 496] on input at bounding box center [1076, 484] width 175 height 33
type input "*****"
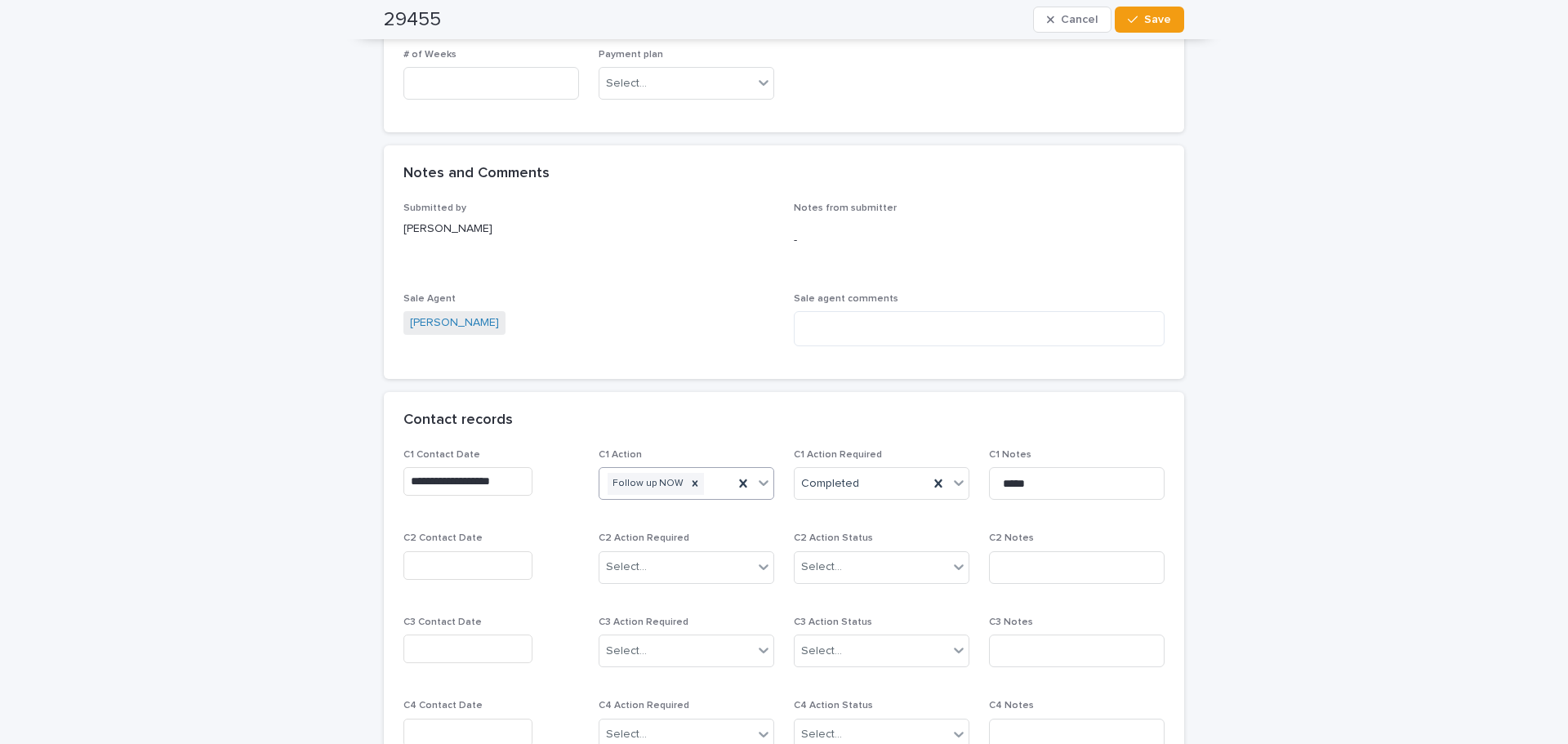
click at [758, 484] on icon at bounding box center [763, 484] width 10 height 6
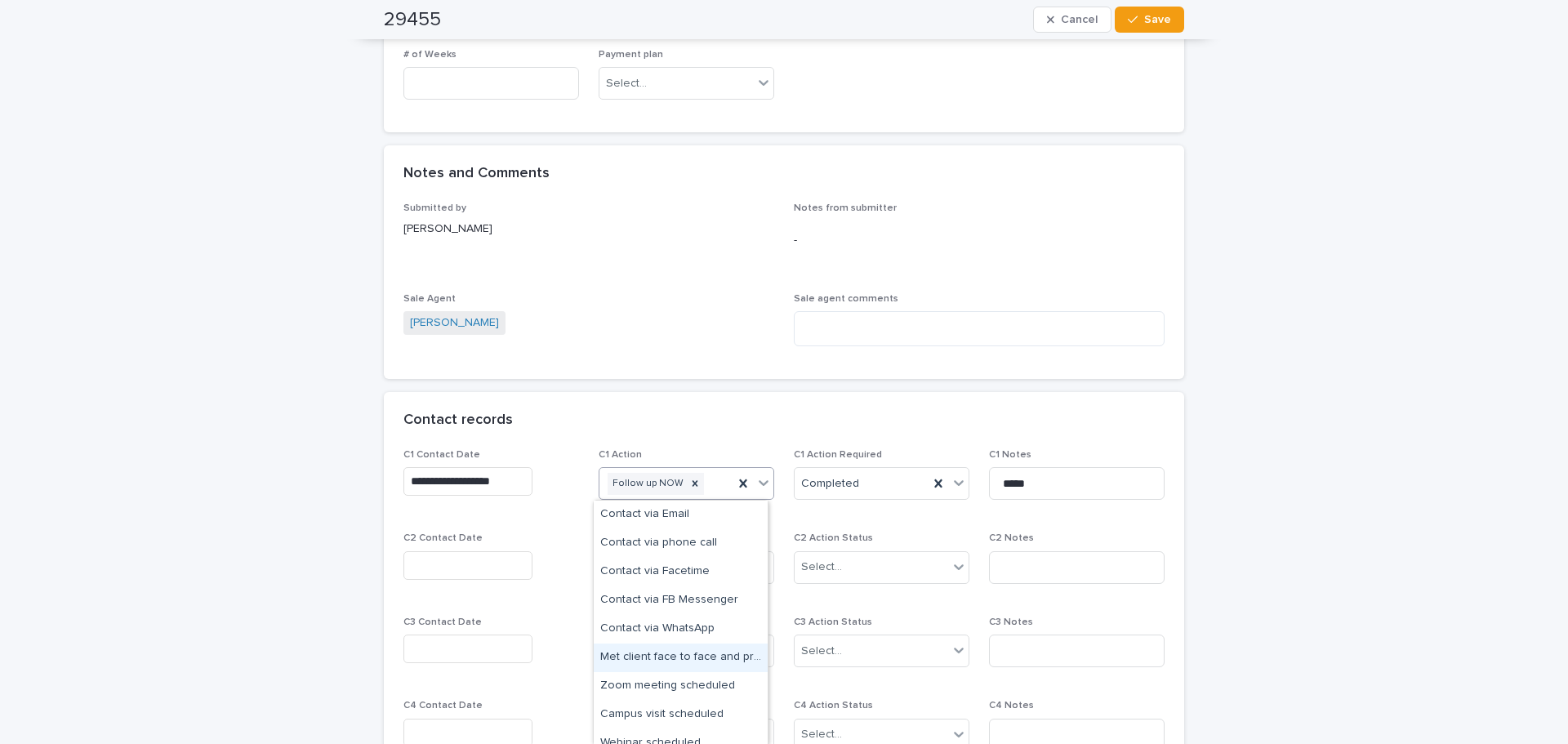
scroll to position [70, 0]
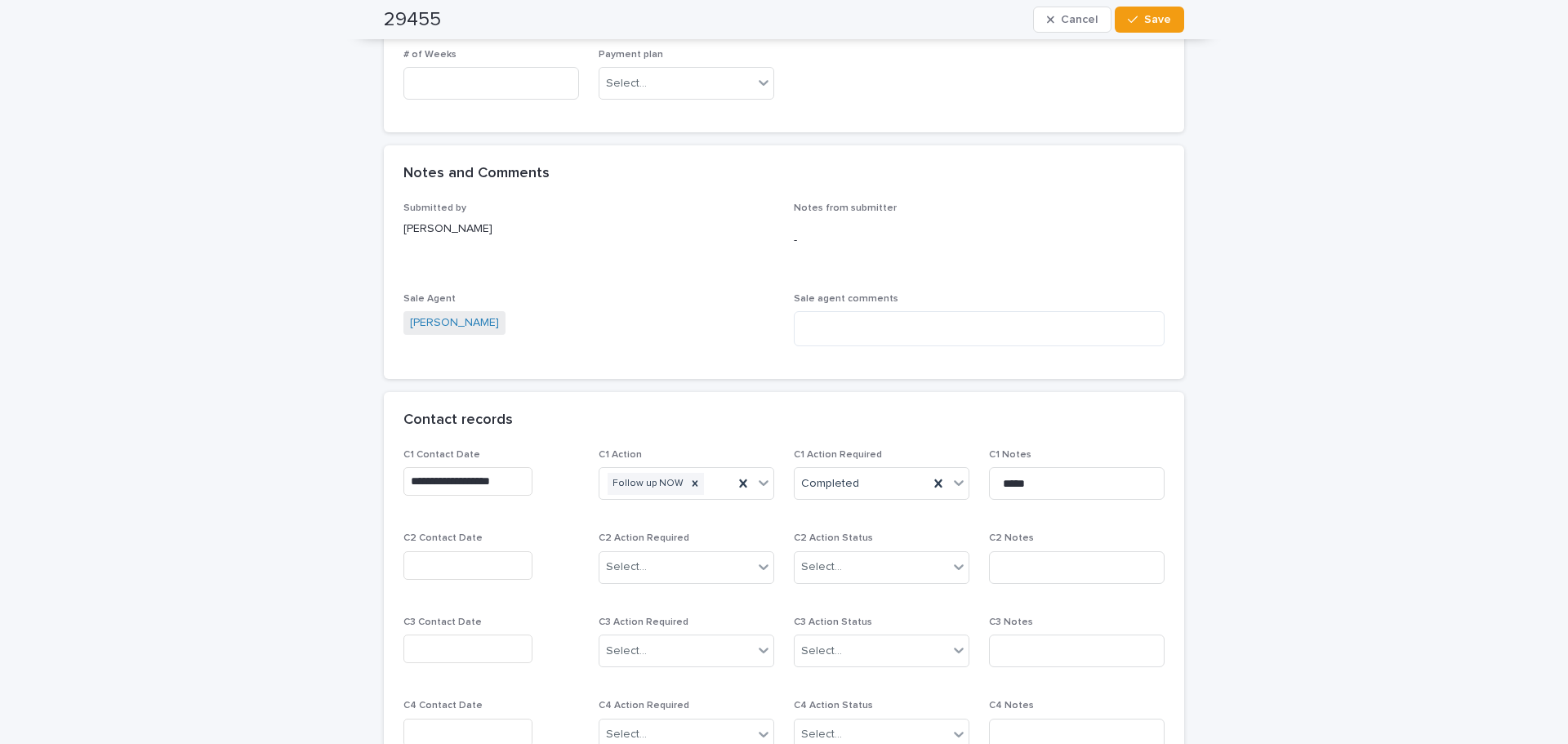
click at [1107, 257] on div "-" at bounding box center [979, 240] width 371 height 40
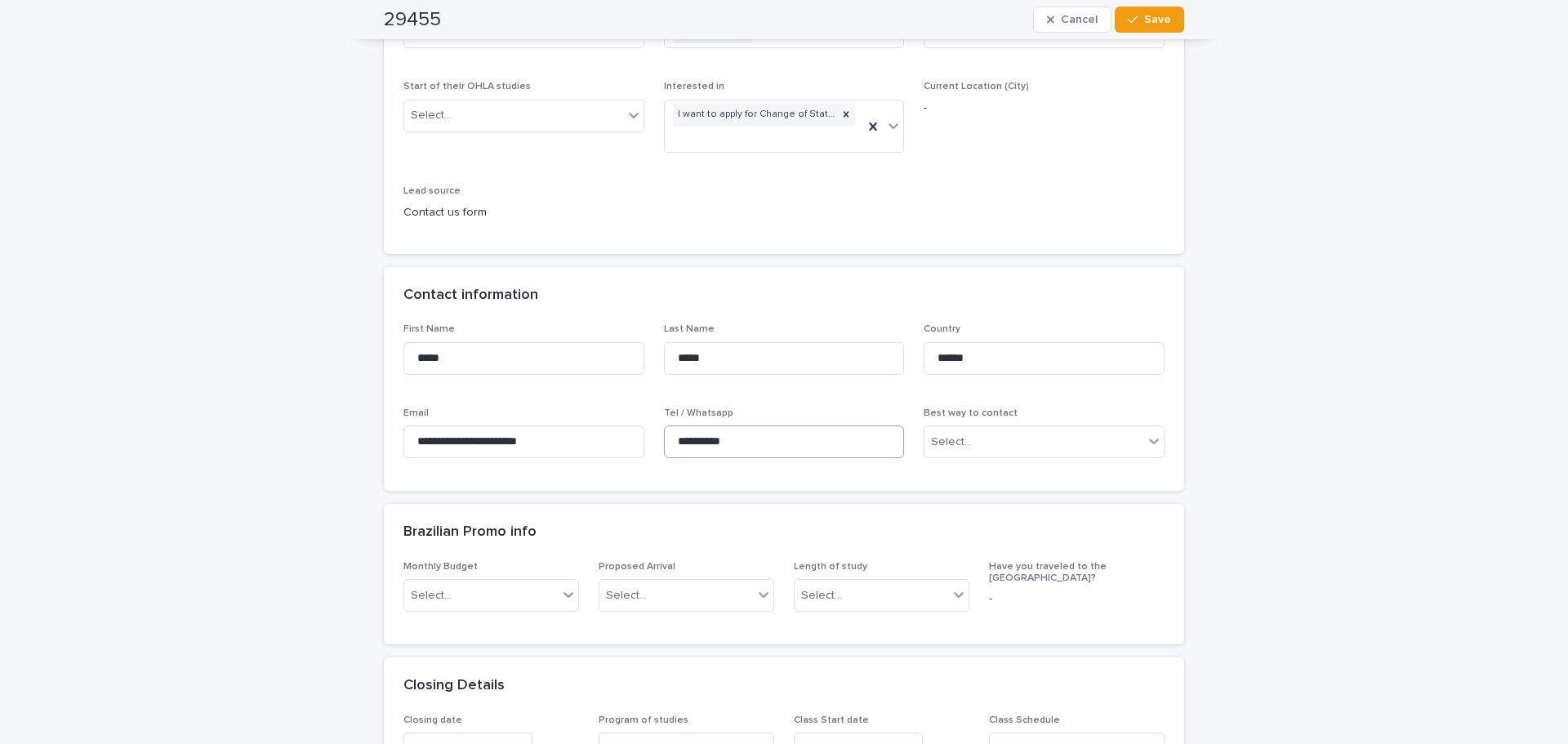
scroll to position [326, 0]
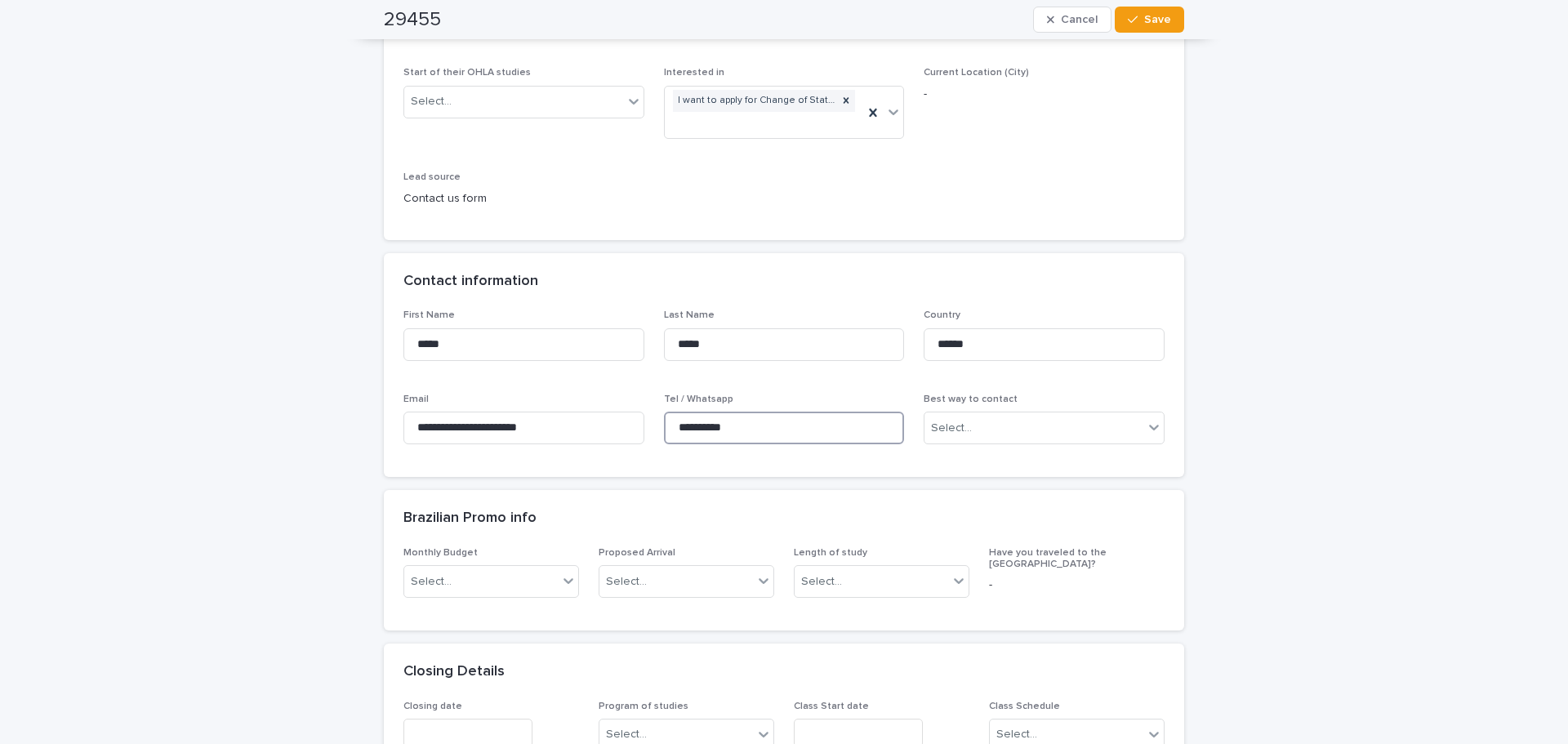
drag, startPoint x: 764, startPoint y: 432, endPoint x: 643, endPoint y: 422, distance: 121.4
click at [643, 422] on div "**********" at bounding box center [784, 384] width 761 height 148
click at [1156, 22] on span "Save" at bounding box center [1157, 19] width 27 height 11
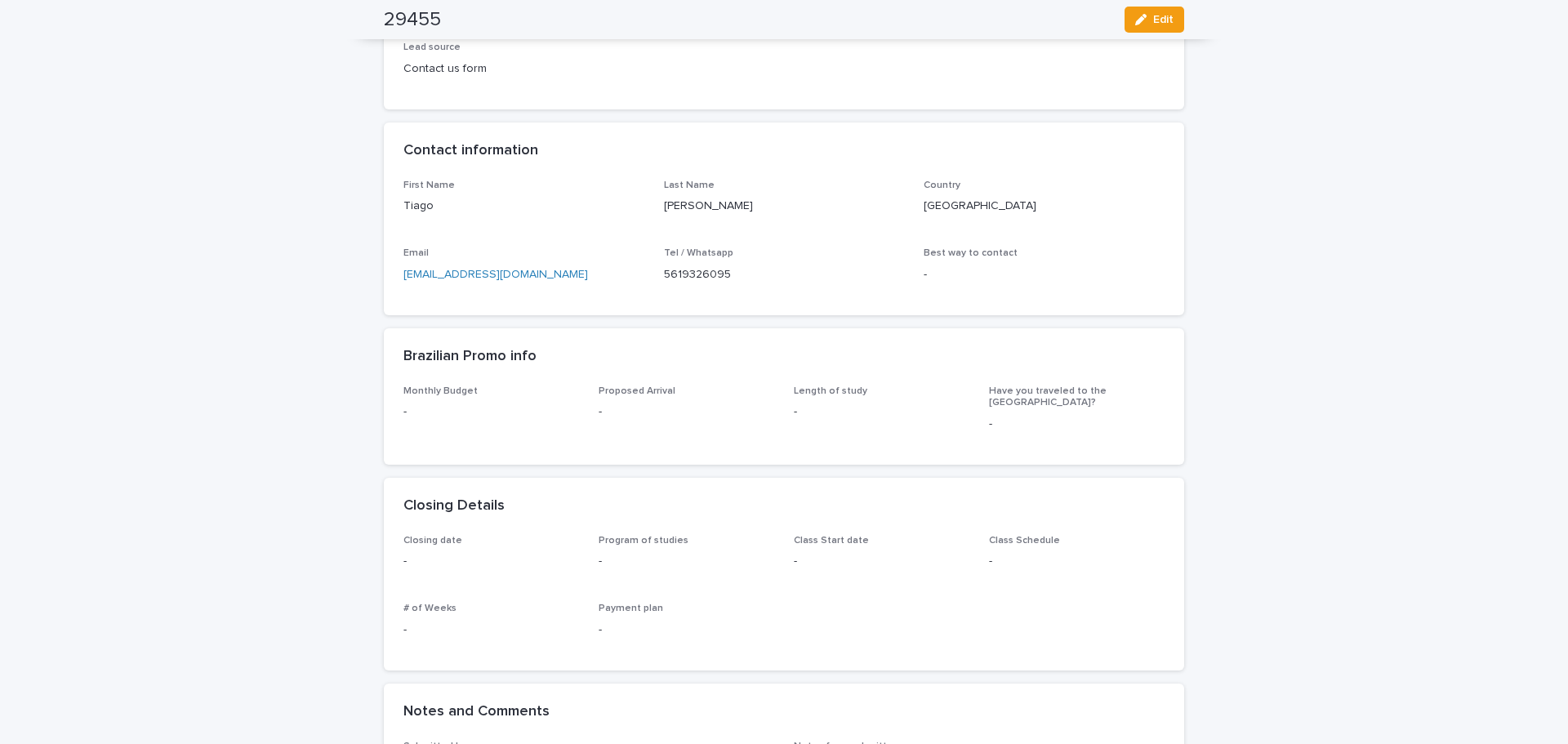
scroll to position [0, 0]
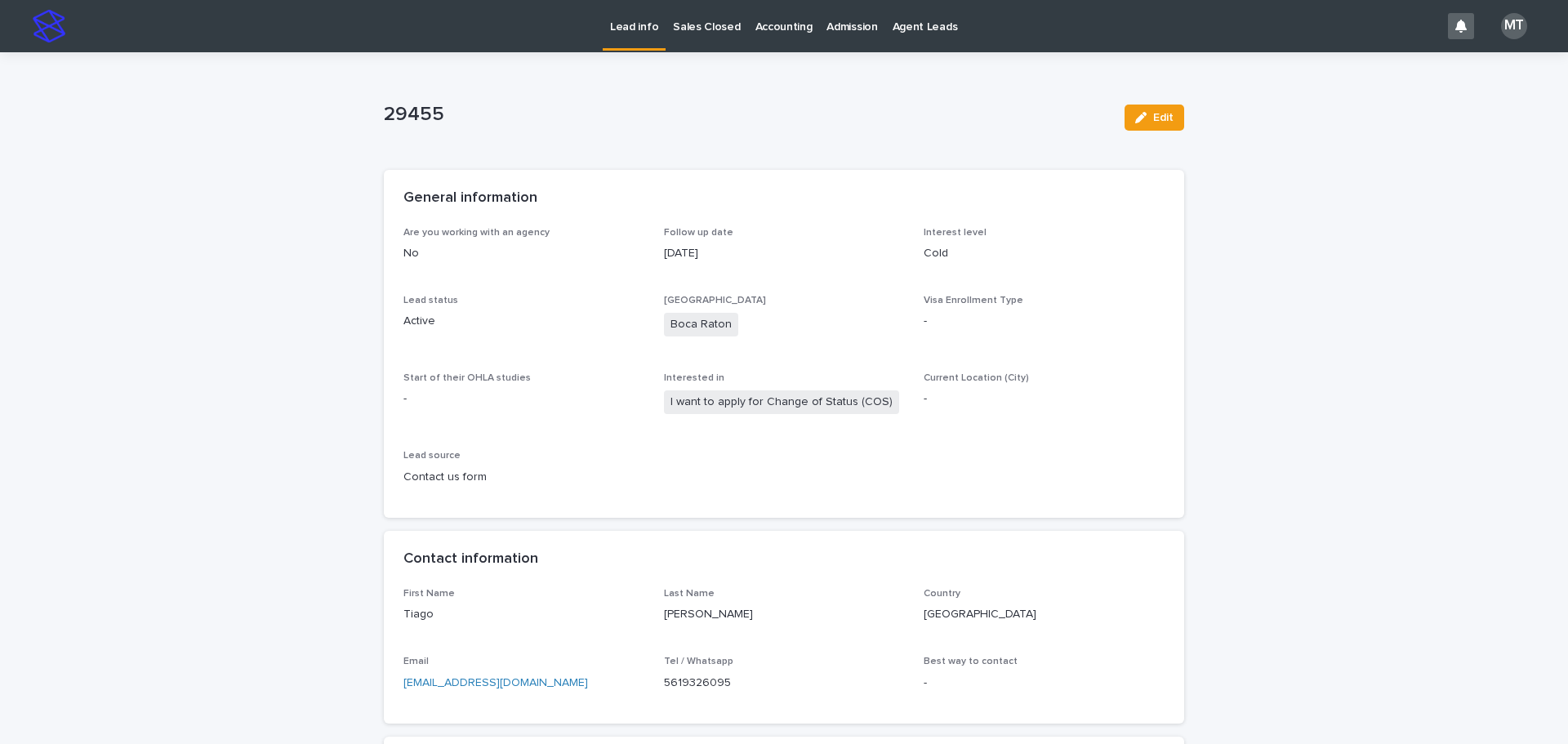
click at [625, 20] on p "Lead info" at bounding box center [634, 17] width 49 height 35
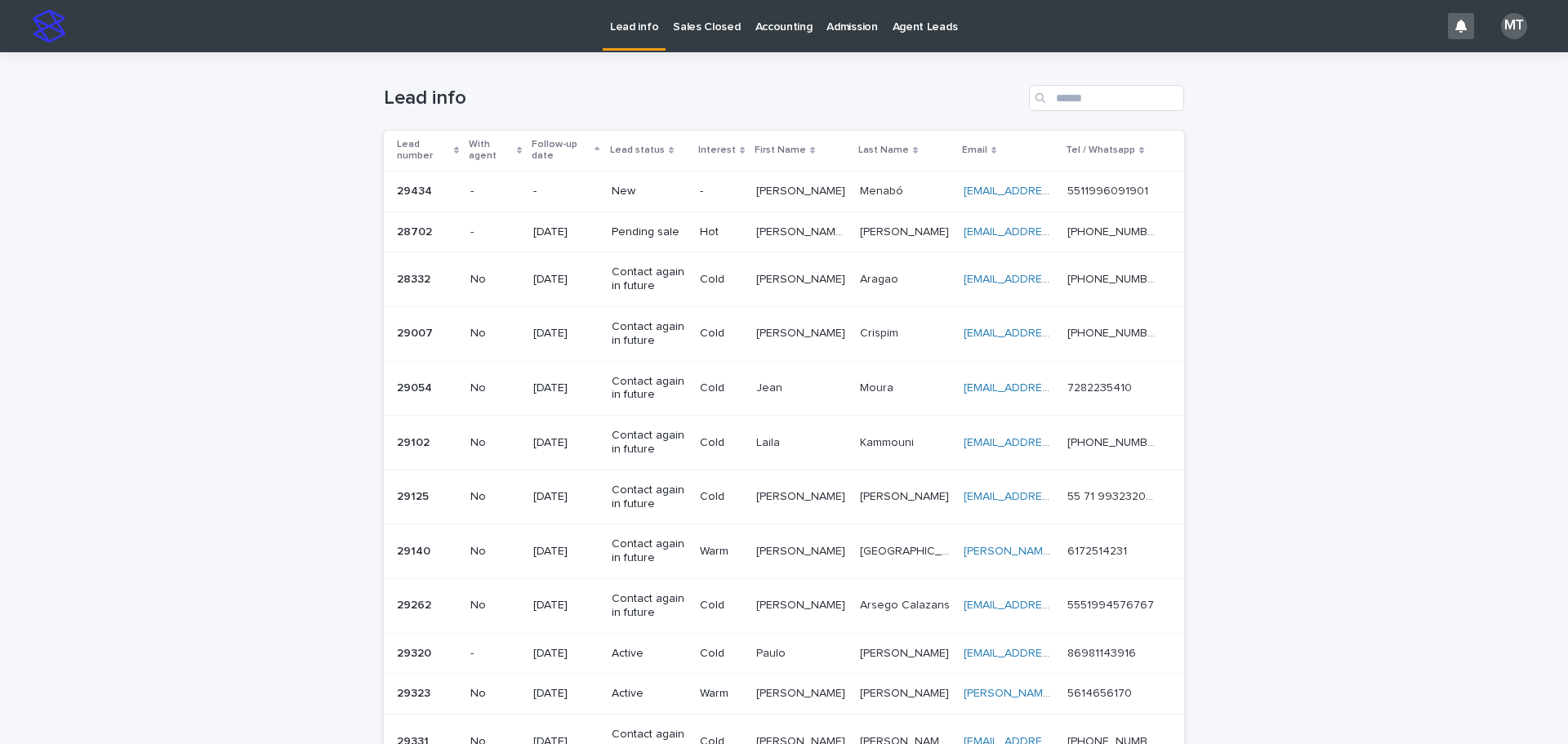
click at [659, 182] on div "New" at bounding box center [649, 190] width 75 height 17
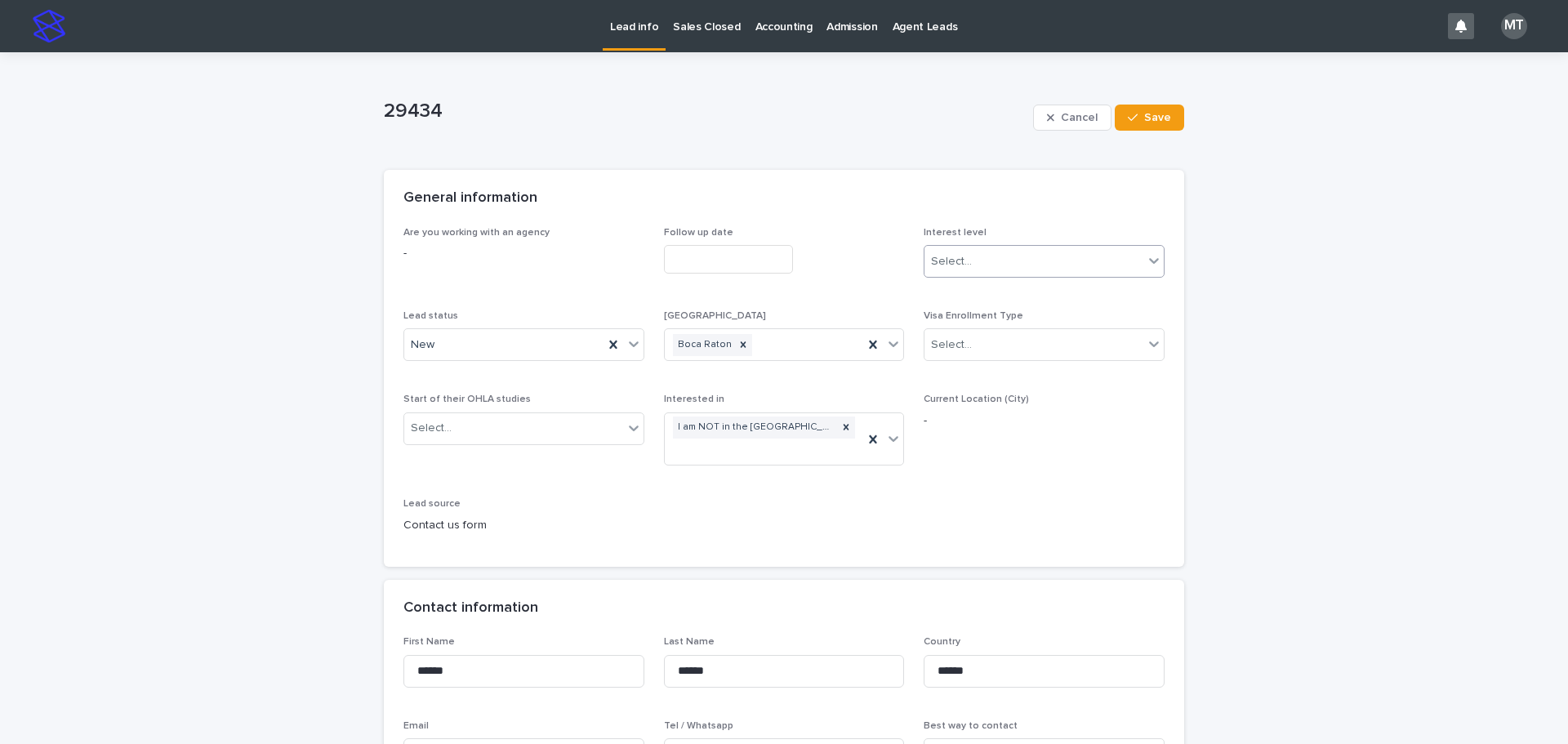
click at [976, 255] on div "Select..." at bounding box center [1033, 261] width 219 height 27
click at [947, 346] on div "Cold" at bounding box center [1039, 350] width 239 height 29
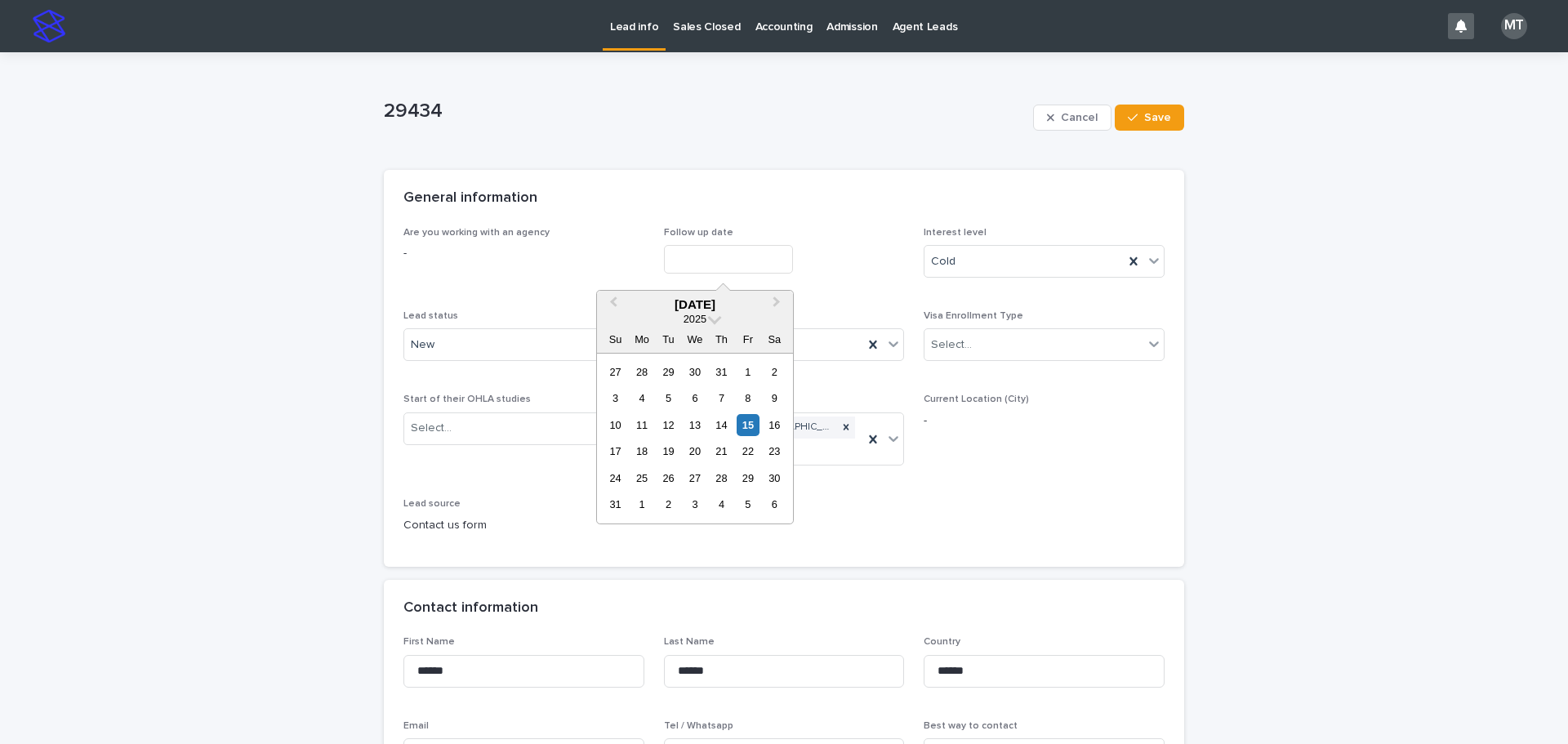
click at [670, 255] on input "text" at bounding box center [728, 259] width 129 height 29
click at [746, 419] on div "15" at bounding box center [747, 425] width 22 height 22
type input "**********"
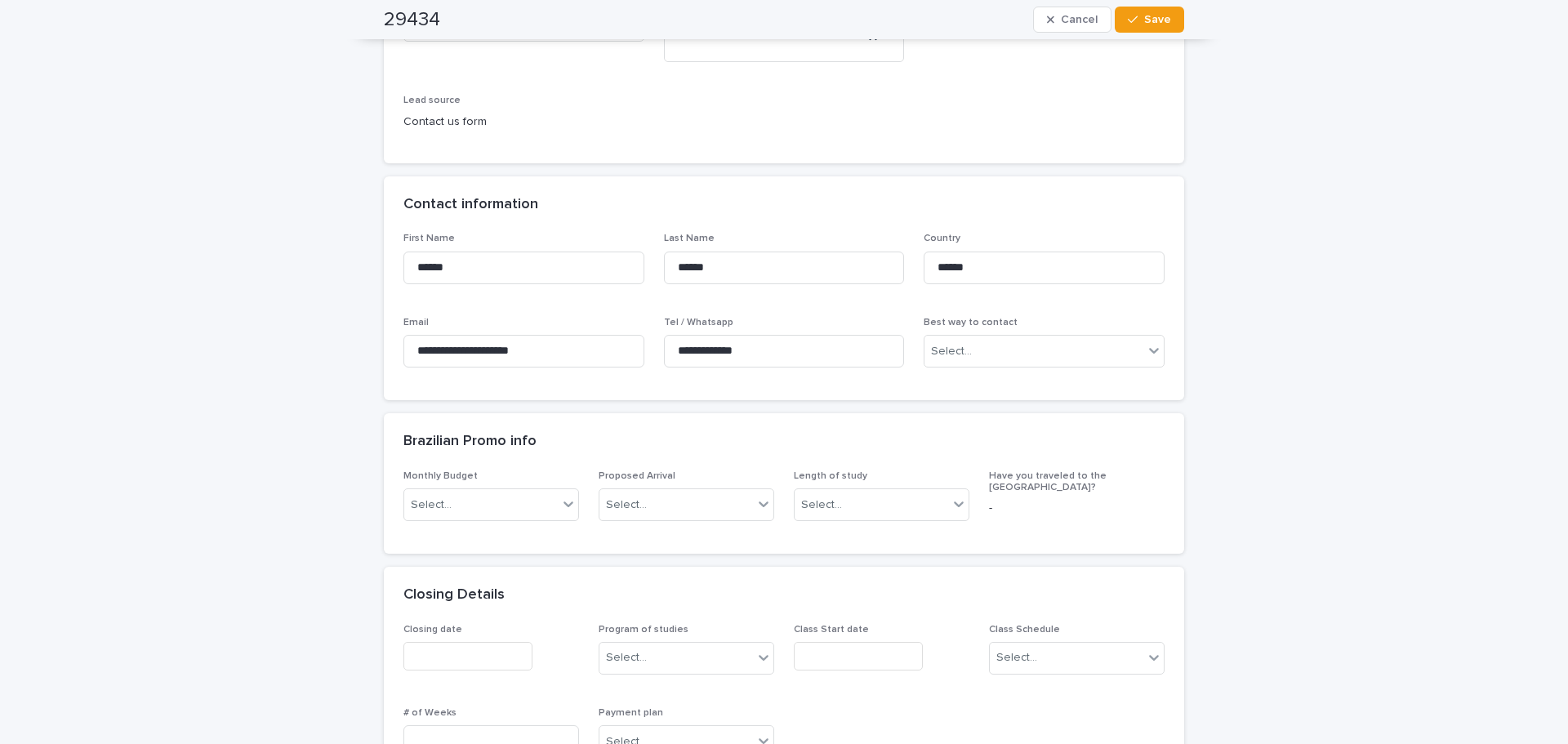
scroll to position [245, 0]
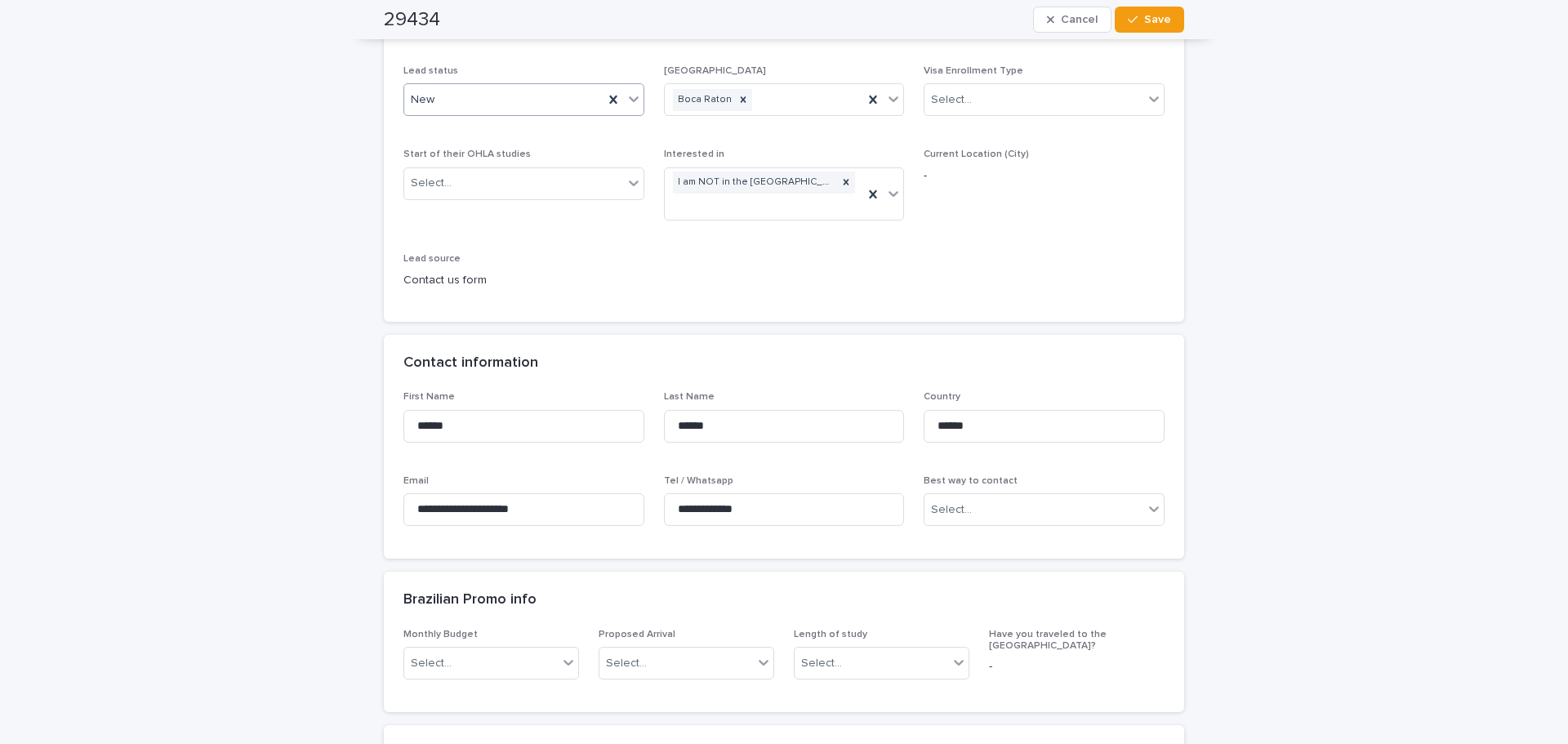
click at [498, 100] on div "New" at bounding box center [504, 100] width 200 height 27
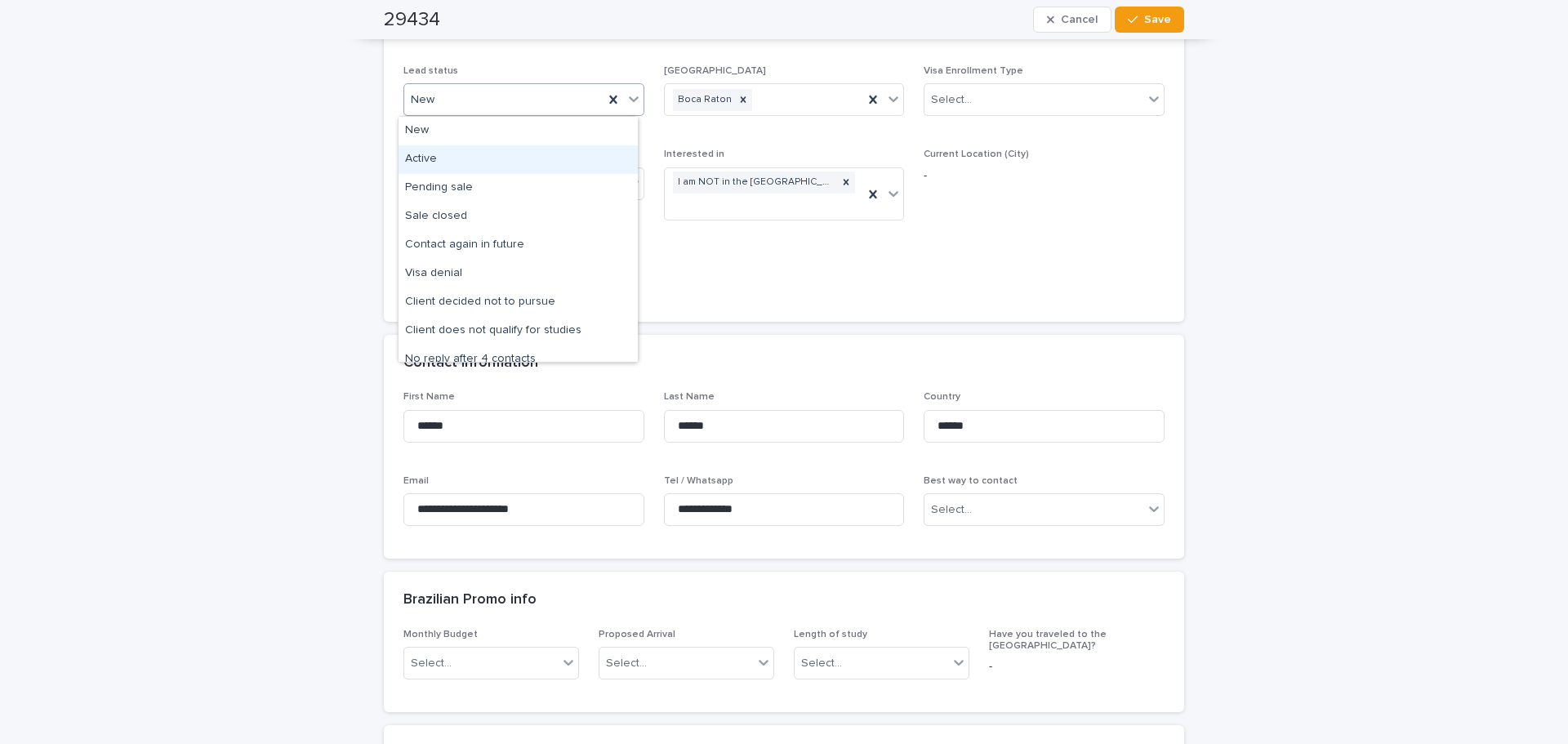
click at [471, 158] on div "Active" at bounding box center [518, 159] width 239 height 29
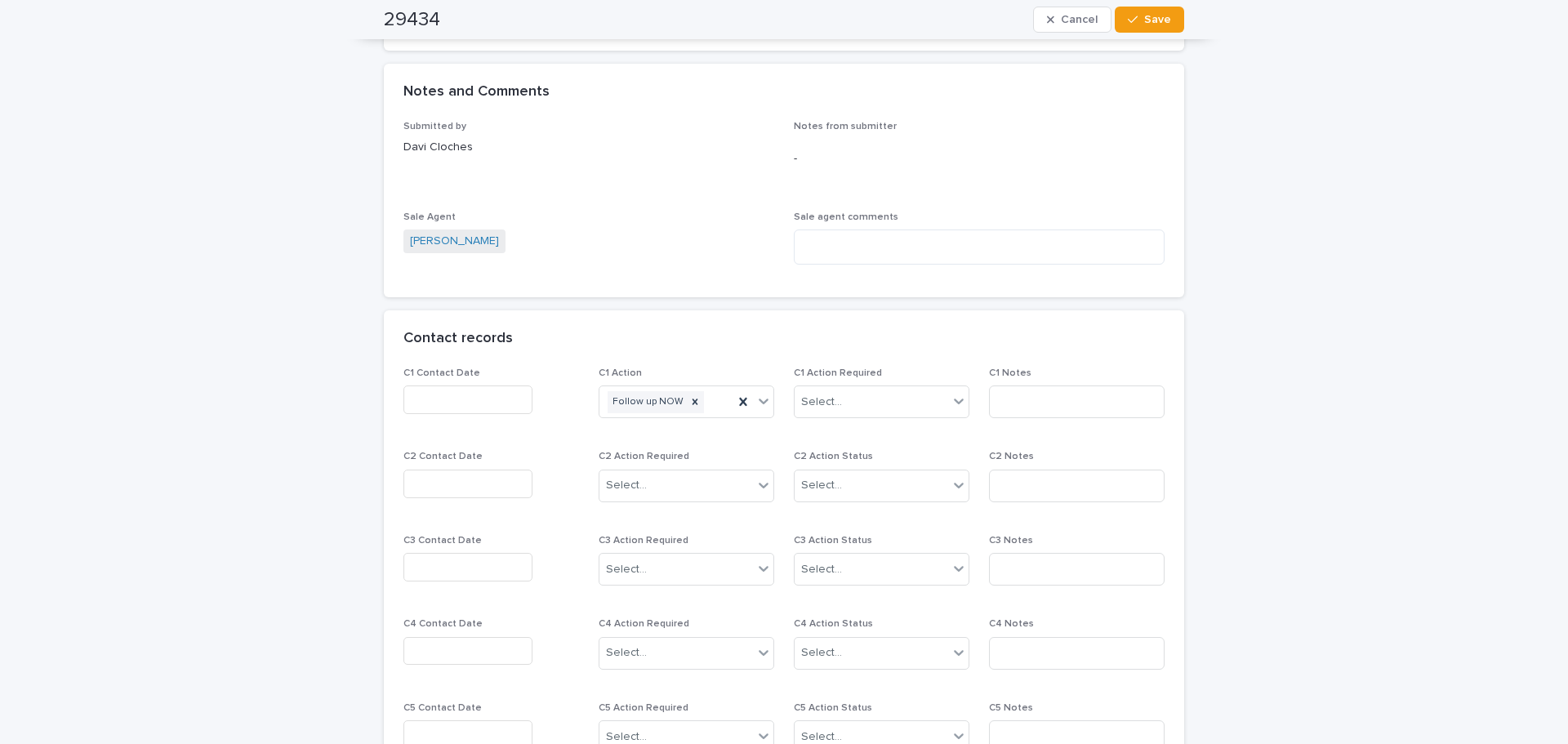
scroll to position [1225, 0]
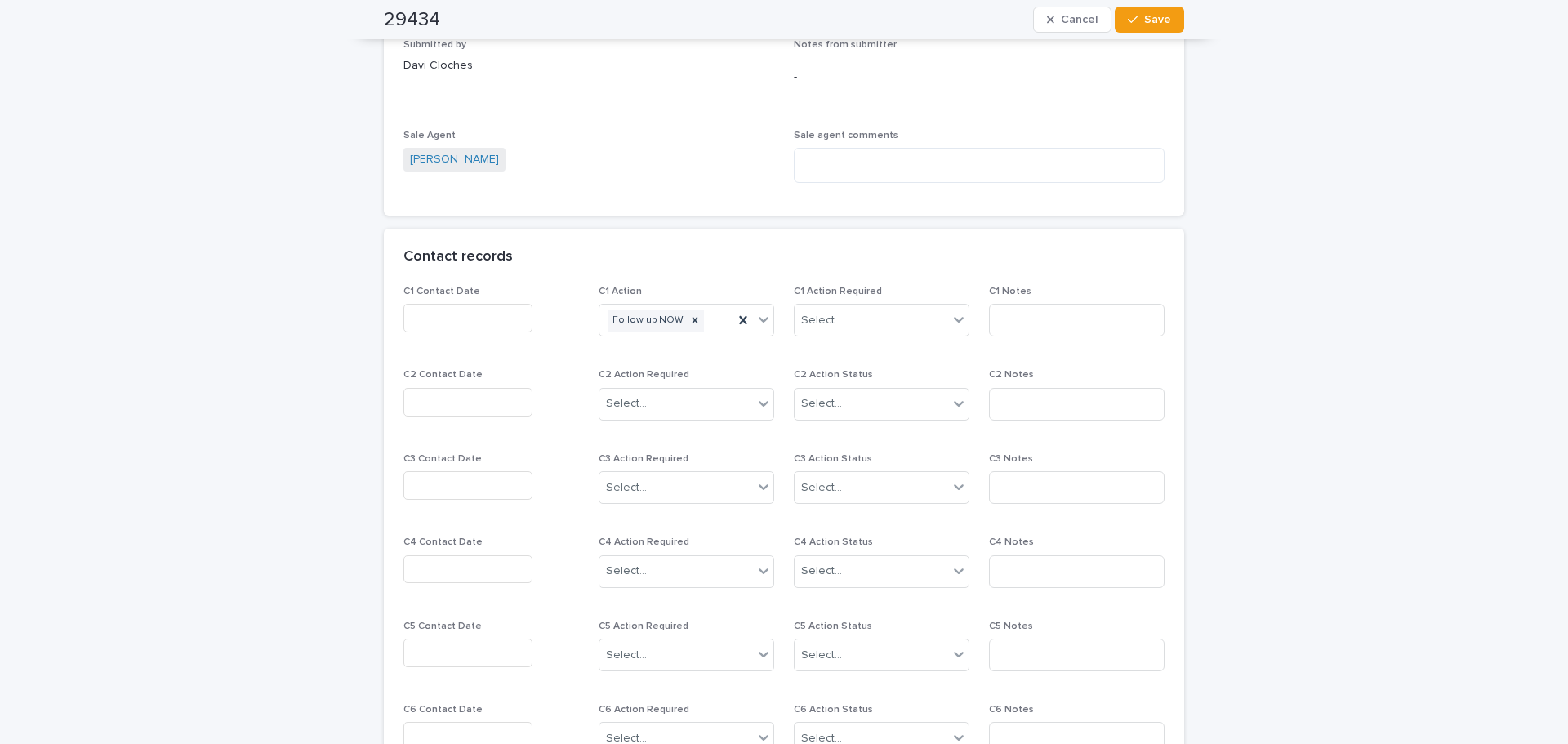
click at [432, 312] on input "text" at bounding box center [468, 318] width 129 height 29
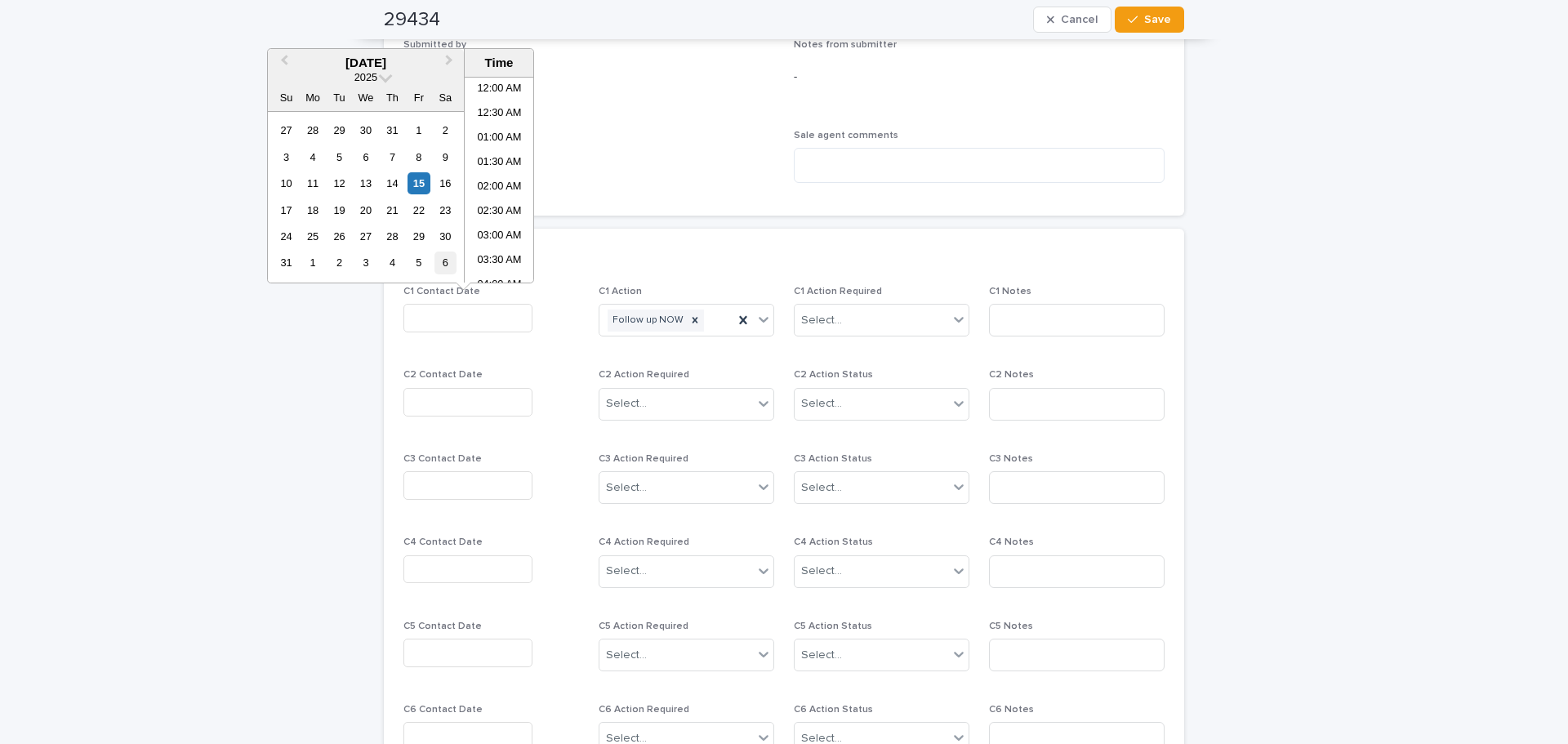
scroll to position [376, 0]
click at [489, 181] on li "09:30 AM" at bounding box center [499, 180] width 69 height 24
type input "**********"
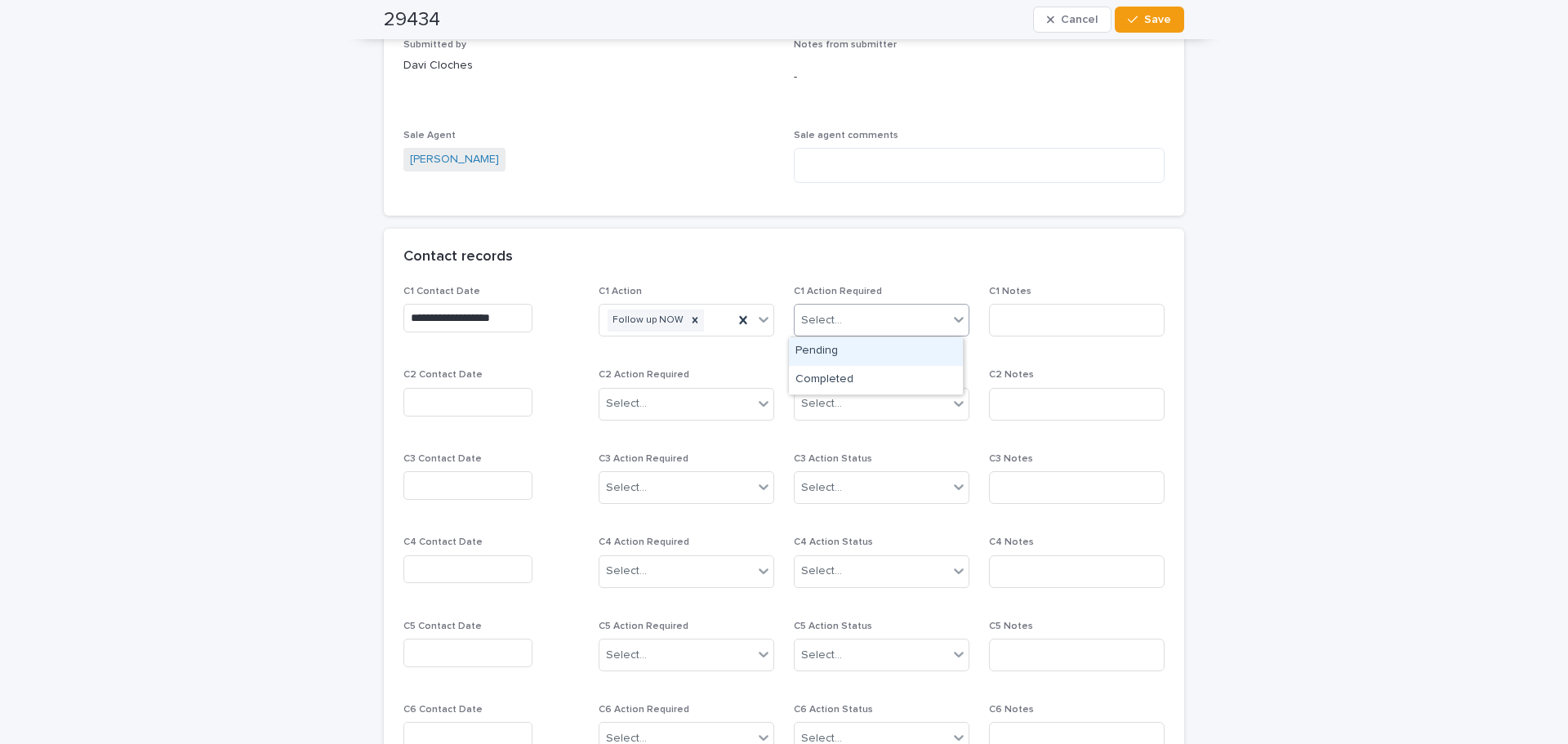
click at [835, 319] on div "Select..." at bounding box center [871, 320] width 154 height 27
click at [825, 380] on div "Completed" at bounding box center [876, 380] width 174 height 29
click at [1061, 307] on input at bounding box center [1076, 320] width 175 height 33
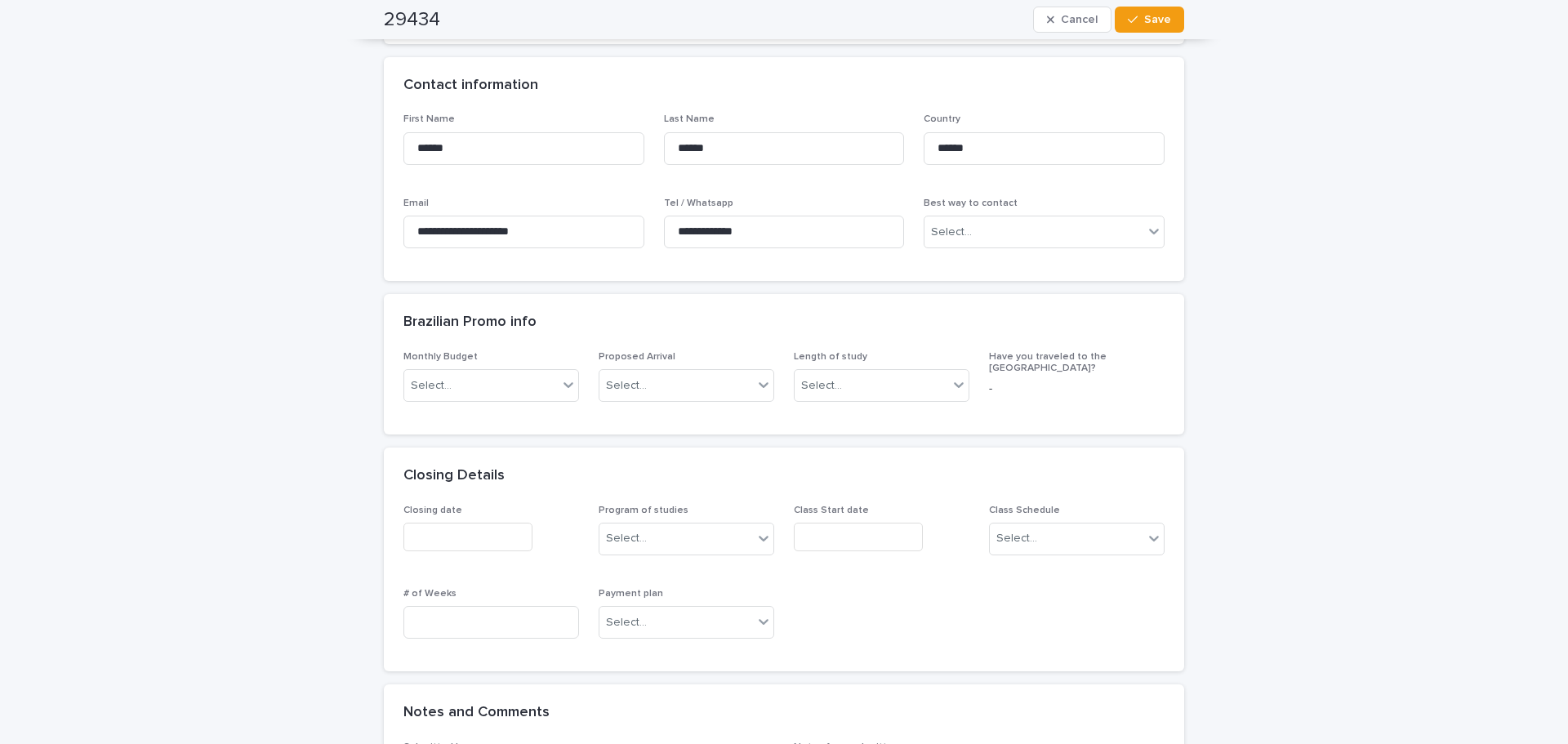
scroll to position [408, 0]
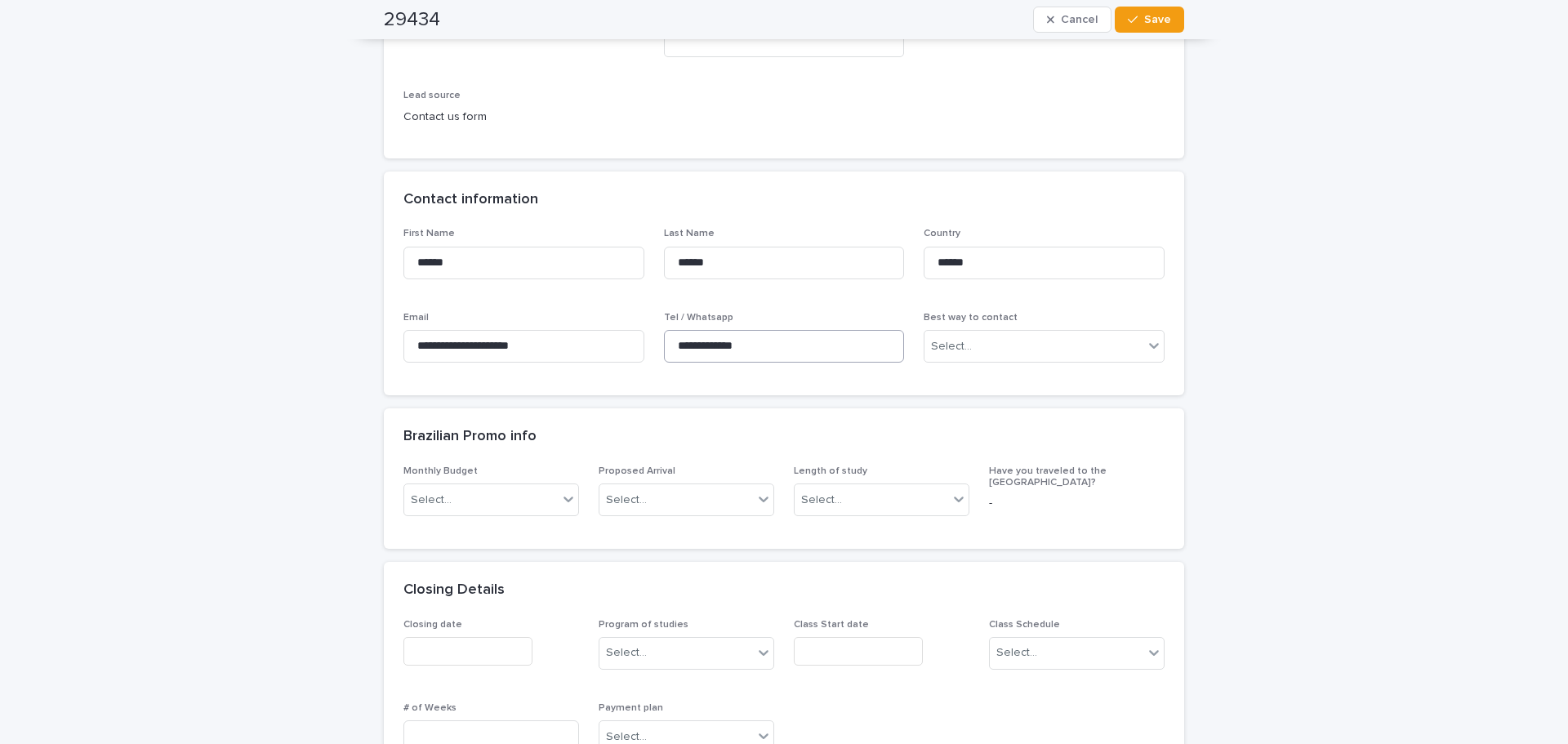
type input "*****"
drag, startPoint x: 767, startPoint y: 357, endPoint x: 652, endPoint y: 330, distance: 118.1
click at [652, 330] on div "**********" at bounding box center [784, 302] width 761 height 148
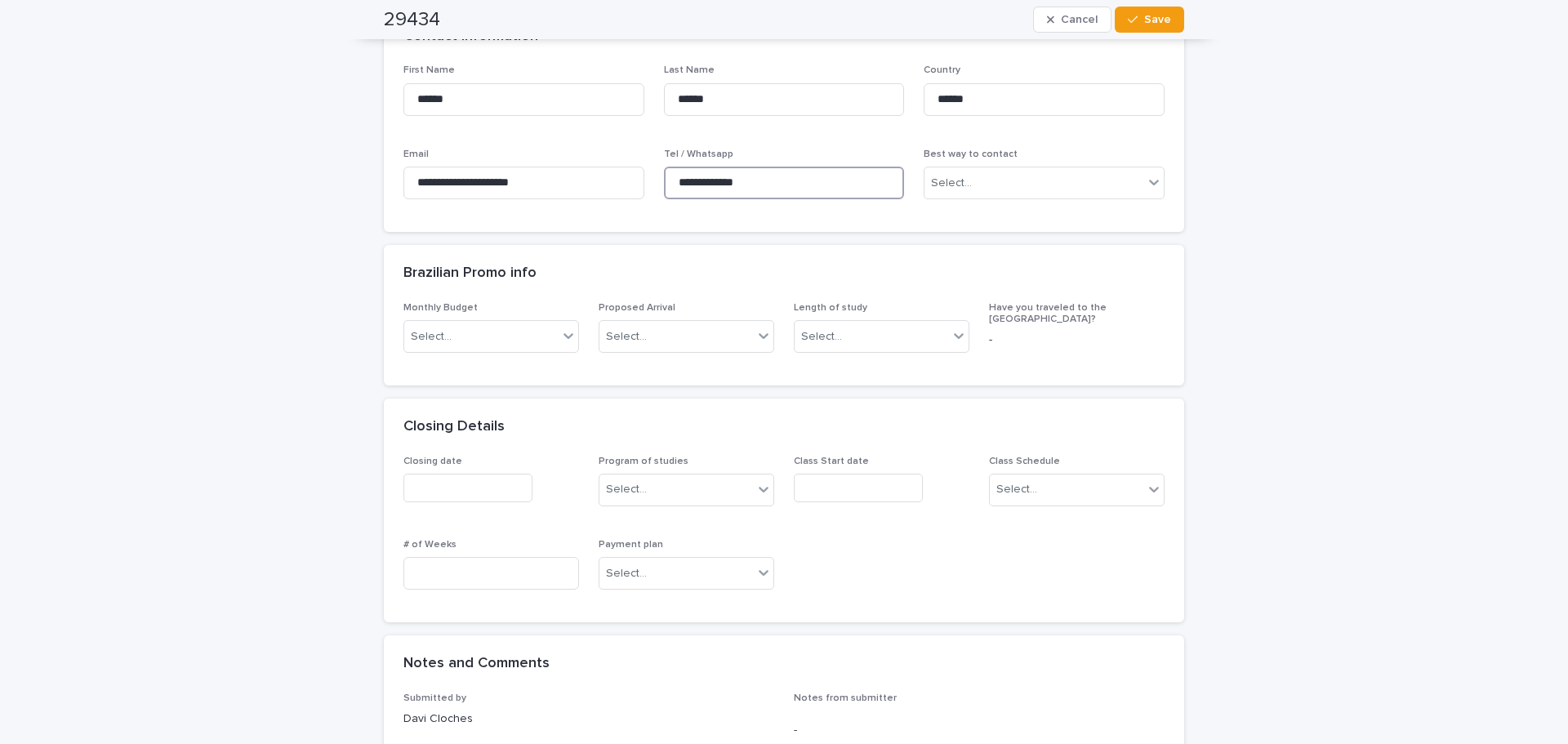
scroll to position [0, 0]
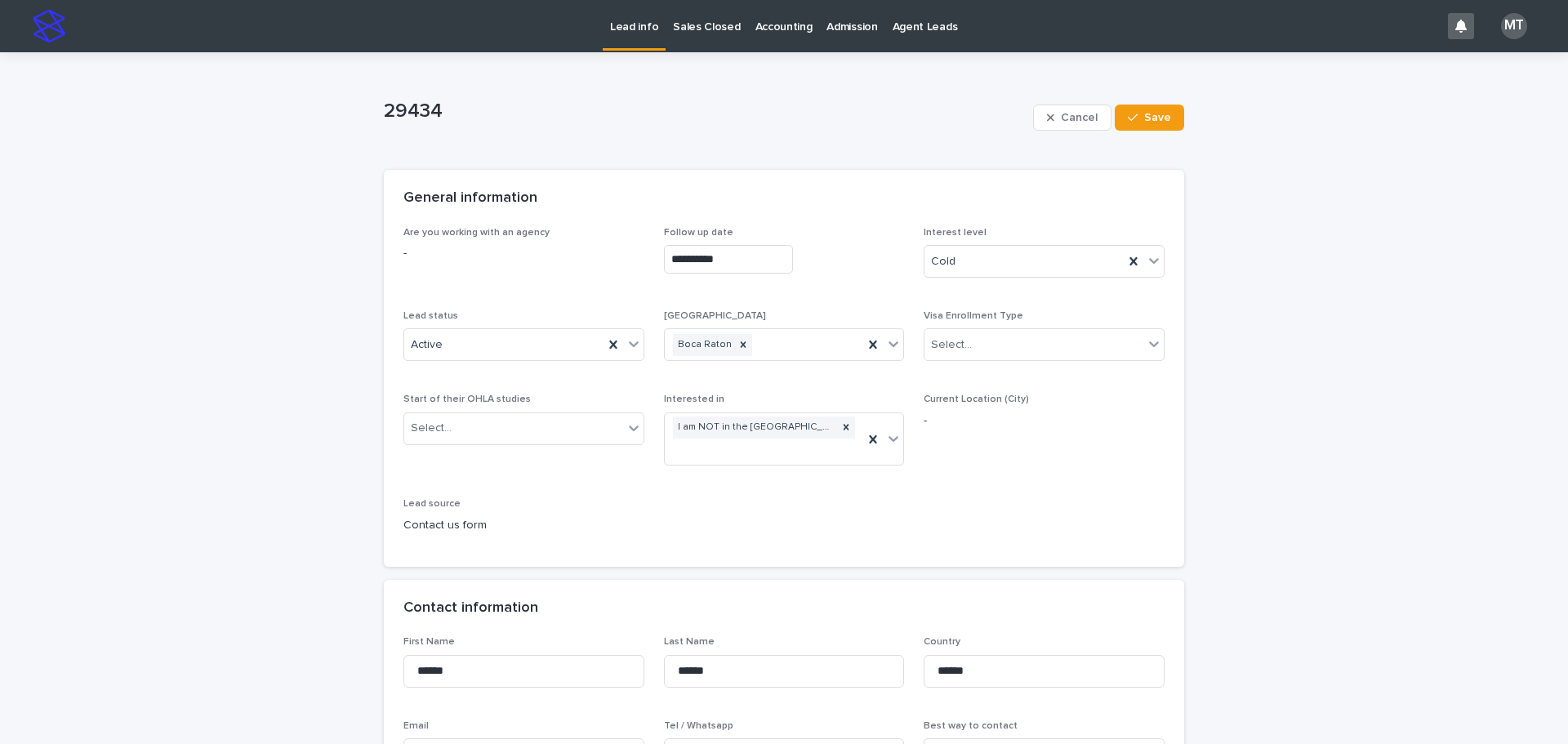
drag, startPoint x: 1154, startPoint y: 117, endPoint x: 974, endPoint y: 194, distance: 195.8
click at [1154, 117] on span "Save" at bounding box center [1157, 117] width 27 height 11
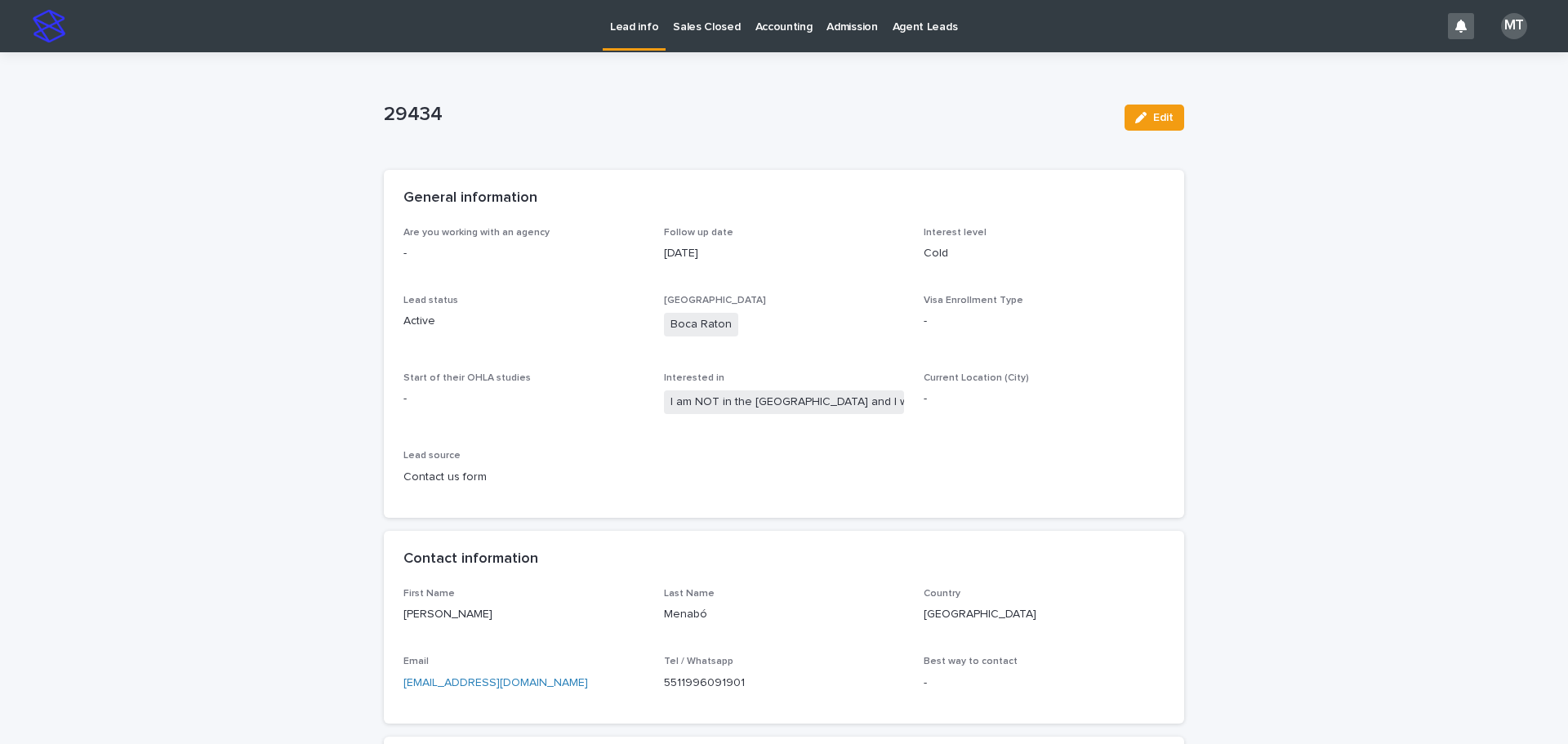
click at [639, 21] on p "Lead info" at bounding box center [634, 17] width 49 height 35
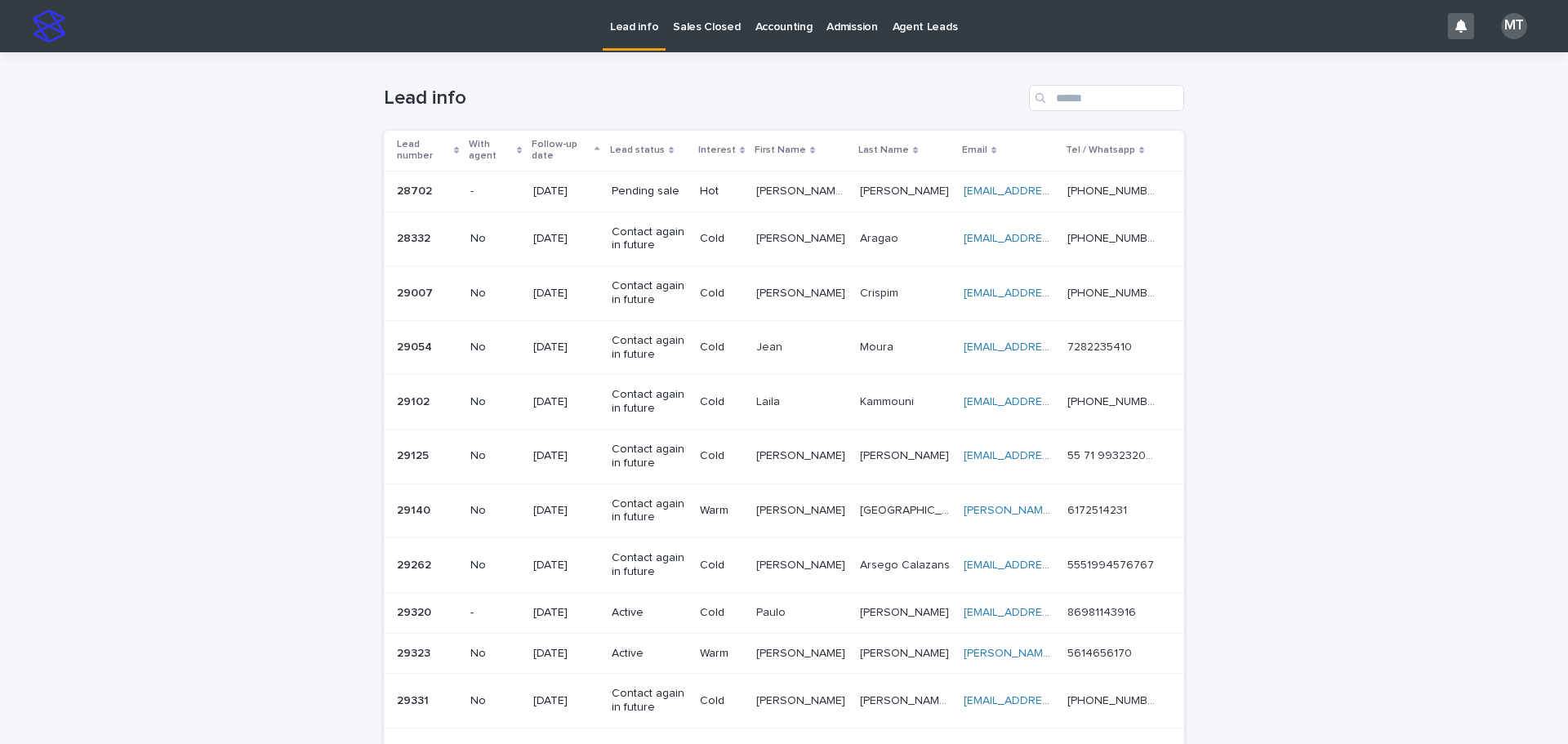
click at [698, 24] on p "Sales Closed" at bounding box center [705, 17] width 67 height 35
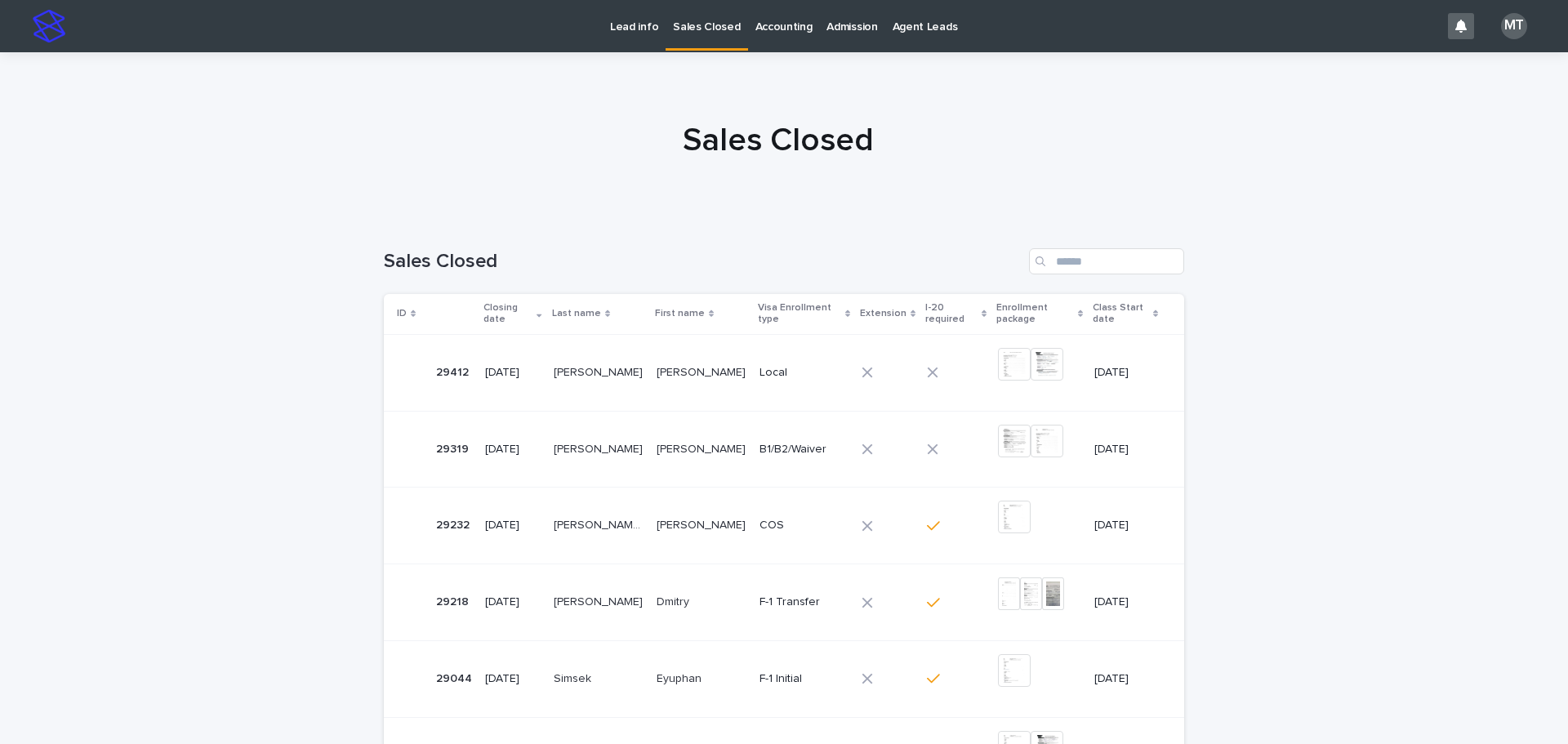
click at [646, 31] on p "Lead info" at bounding box center [634, 17] width 49 height 35
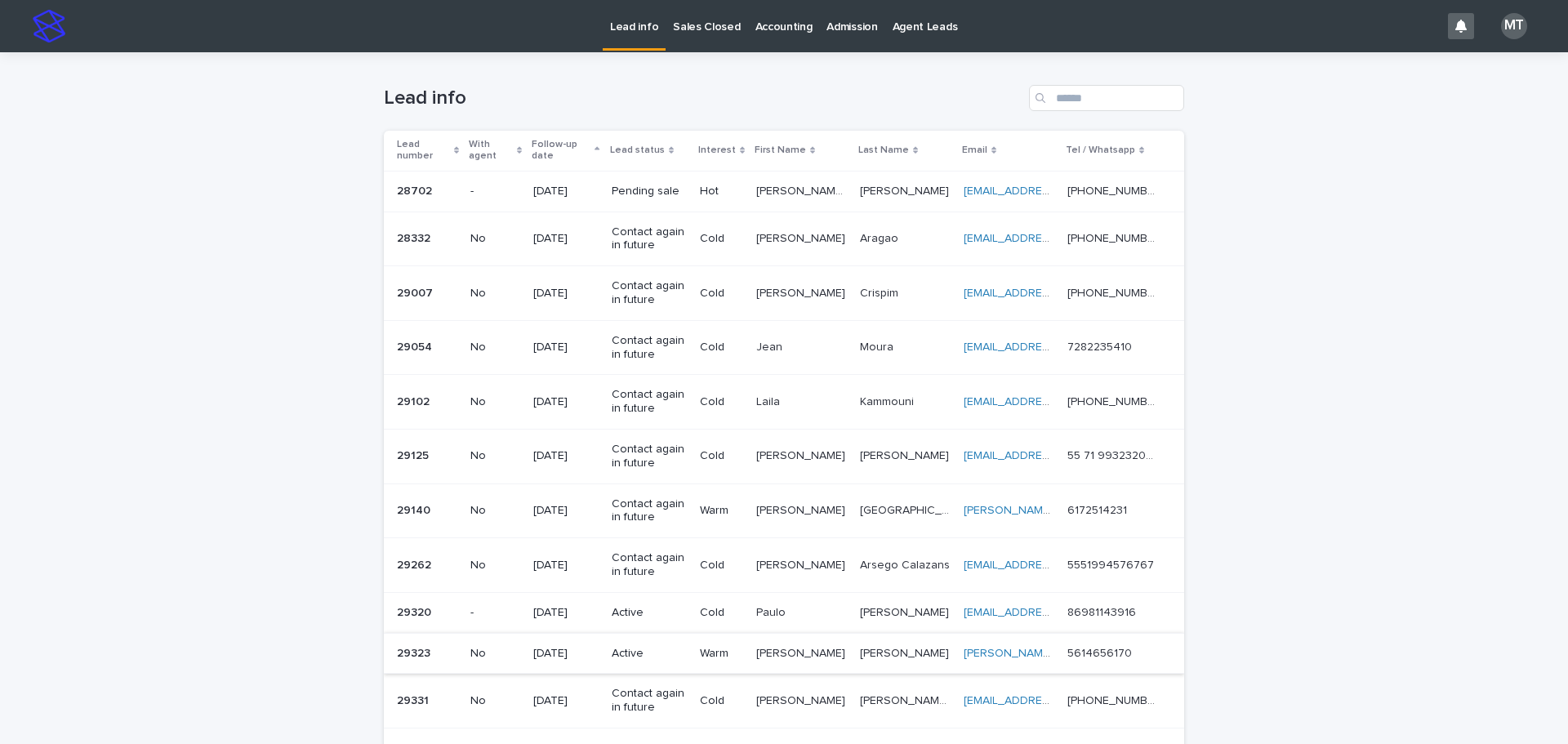
scroll to position [550, 0]
